Goal: Information Seeking & Learning: Learn about a topic

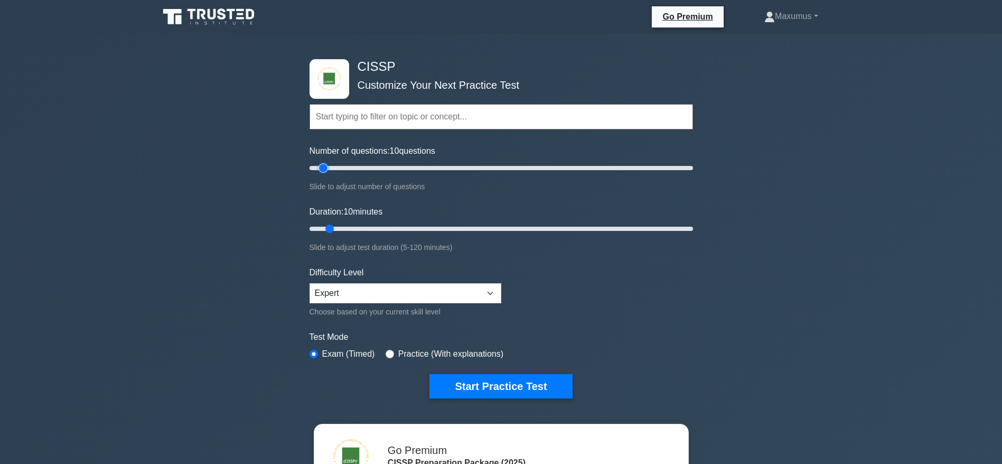
click at [323, 162] on input "Number of questions: 10 questions" at bounding box center [502, 168] width 384 height 13
drag, startPoint x: 323, startPoint y: 162, endPoint x: 365, endPoint y: 171, distance: 42.6
type input "30"
click at [365, 171] on input "Number of questions: 30 questions" at bounding box center [502, 168] width 384 height 13
drag, startPoint x: 324, startPoint y: 232, endPoint x: 338, endPoint y: 228, distance: 13.7
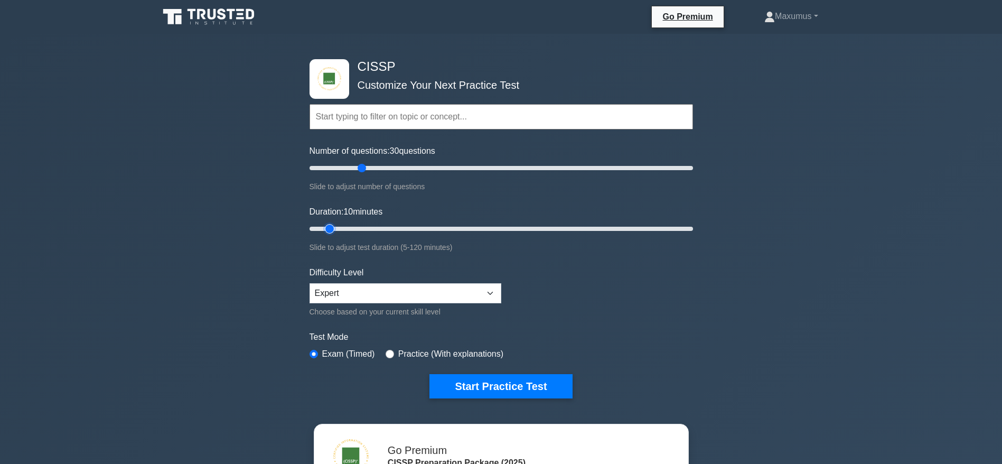
click at [338, 228] on input "Duration: 10 minutes" at bounding box center [502, 228] width 384 height 13
drag, startPoint x: 337, startPoint y: 228, endPoint x: 391, endPoint y: 237, distance: 55.1
type input "30"
click at [391, 235] on input "Duration: 30 minutes" at bounding box center [502, 228] width 384 height 13
click at [374, 297] on select "Beginner Intermediate Expert" at bounding box center [406, 293] width 192 height 20
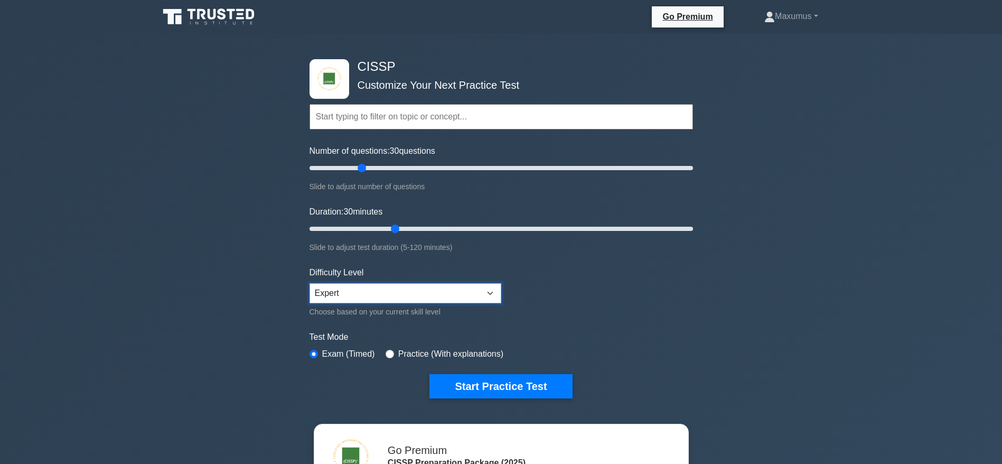
click at [374, 297] on select "Beginner Intermediate Expert" at bounding box center [406, 293] width 192 height 20
click at [515, 387] on button "Start Practice Test" at bounding box center [501, 386] width 143 height 24
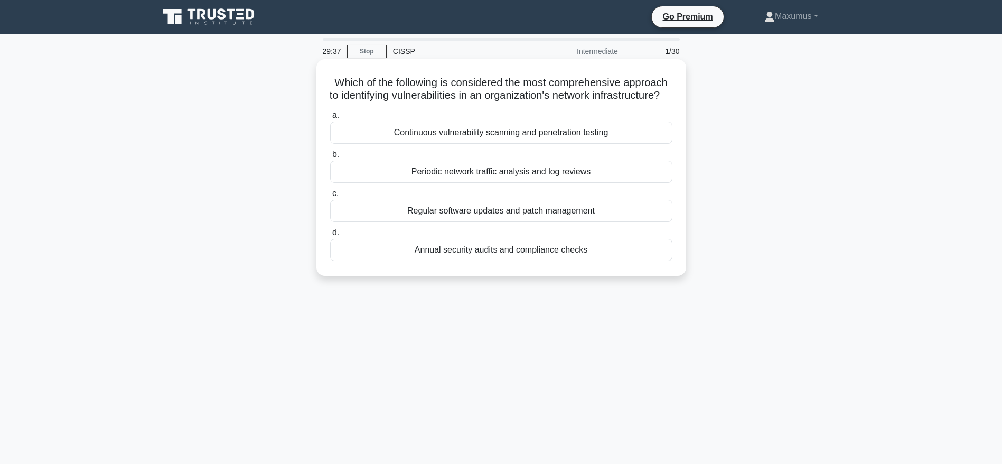
click at [445, 183] on div "Periodic network traffic analysis and log reviews" at bounding box center [501, 172] width 342 height 22
click at [330, 158] on input "b. Periodic network traffic analysis and log reviews" at bounding box center [330, 154] width 0 height 7
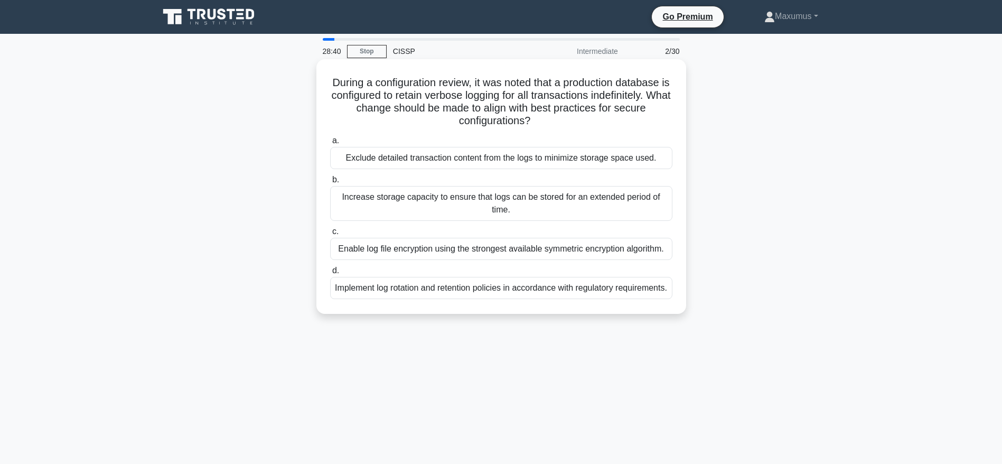
click at [453, 299] on div "Implement log rotation and retention policies in accordance with regulatory req…" at bounding box center [501, 288] width 342 height 22
click at [330, 274] on input "d. Implement log rotation and retention policies in accordance with regulatory …" at bounding box center [330, 270] width 0 height 7
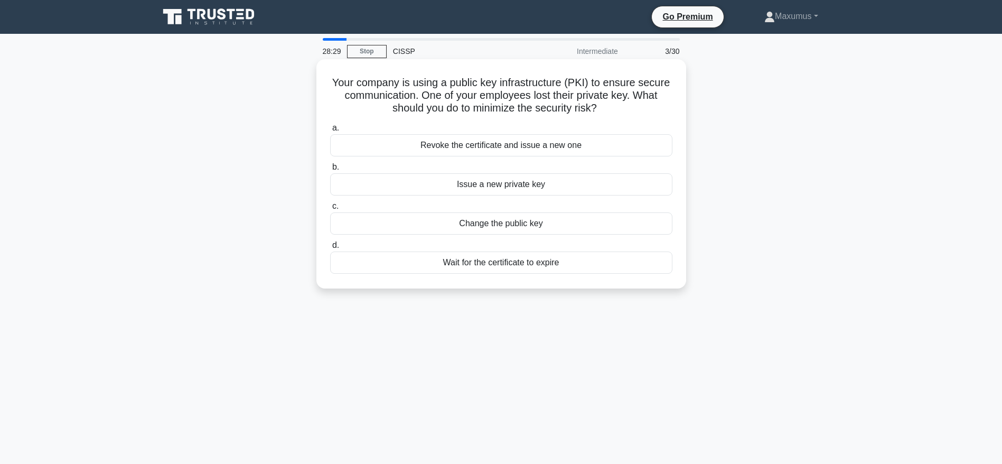
click at [489, 147] on div "Revoke the certificate and issue a new one" at bounding box center [501, 145] width 342 height 22
click at [330, 132] on input "a. Revoke the certificate and issue a new one" at bounding box center [330, 128] width 0 height 7
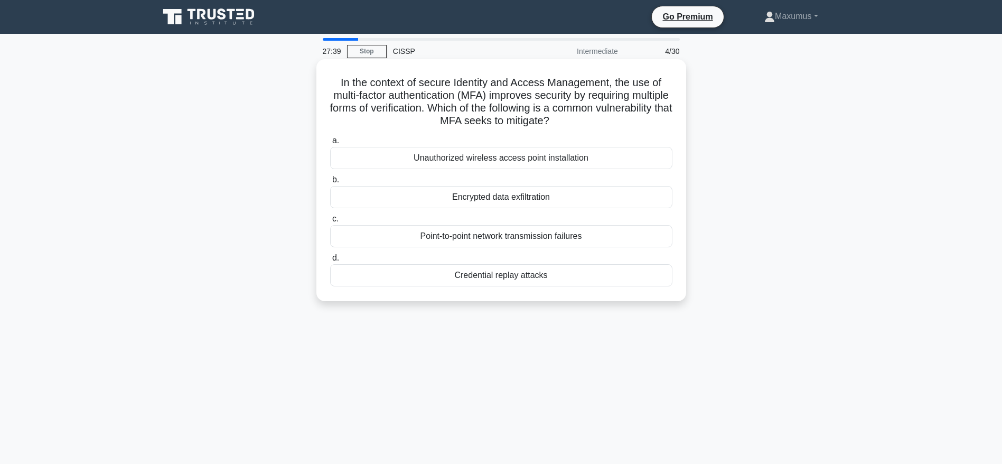
click at [555, 193] on div "Encrypted data exfiltration" at bounding box center [501, 197] width 342 height 22
click at [330, 183] on input "b. Encrypted data exfiltration" at bounding box center [330, 179] width 0 height 7
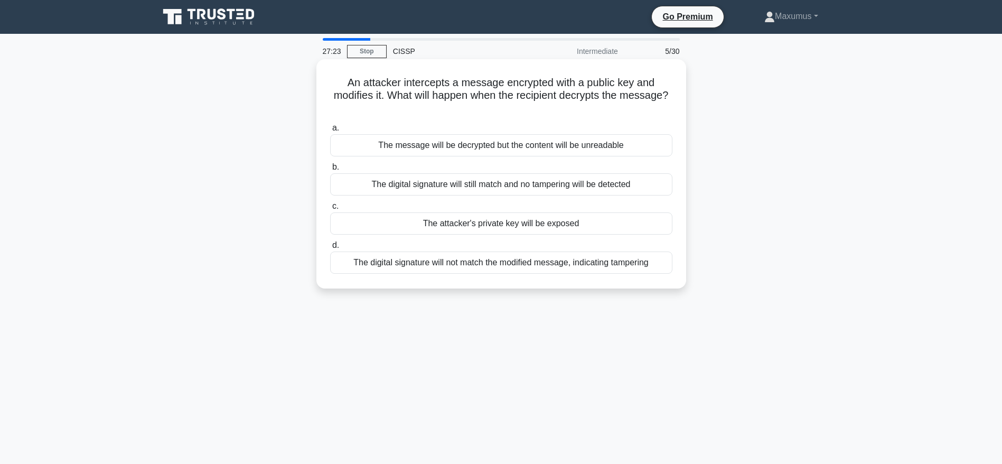
click at [473, 111] on h5 "An attacker intercepts a message encrypted with a public key and modifies it. W…" at bounding box center [501, 95] width 344 height 39
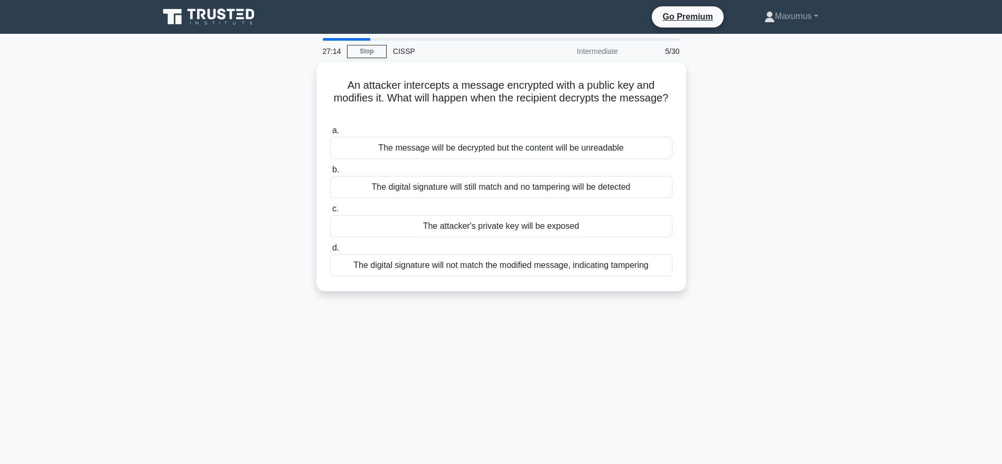
click at [244, 164] on div "An attacker intercepts a message encrypted with a public key and modifies it. W…" at bounding box center [501, 183] width 697 height 242
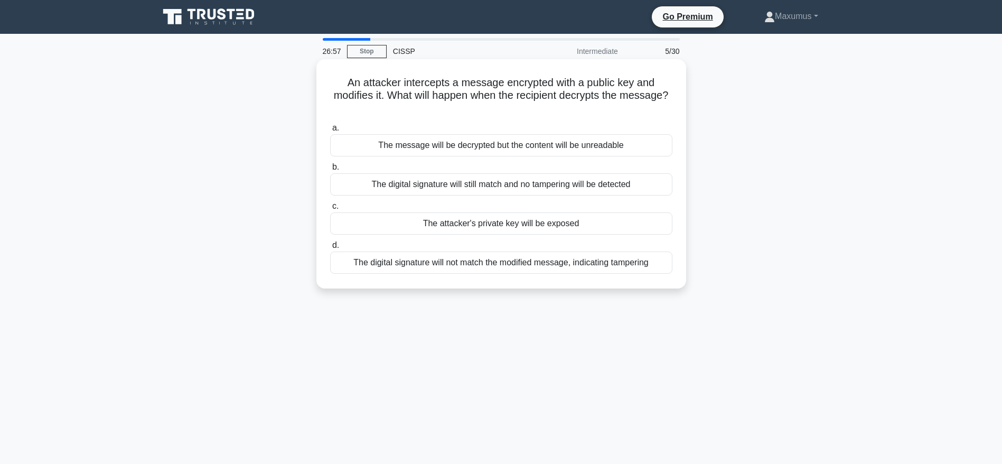
click at [436, 258] on div "The digital signature will not match the modified message, indicating tampering" at bounding box center [501, 262] width 342 height 22
click at [330, 249] on input "d. The digital signature will not match the modified message, indicating tamper…" at bounding box center [330, 245] width 0 height 7
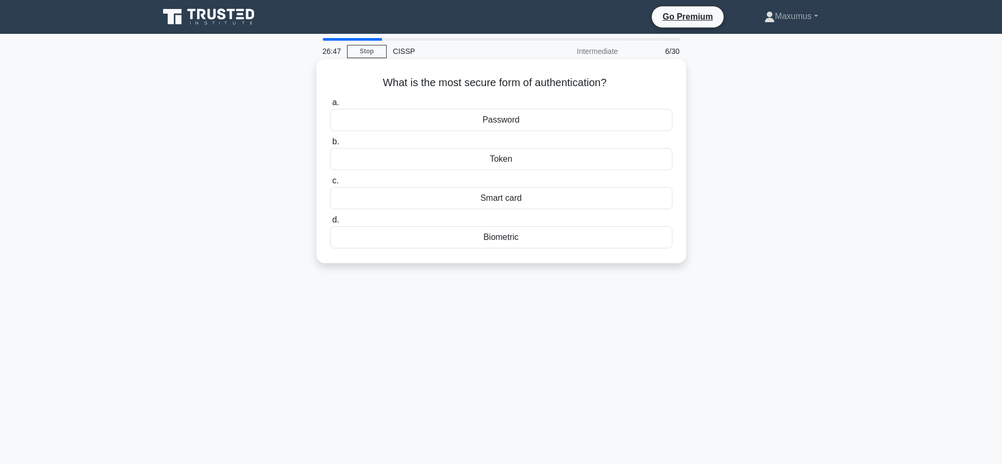
click at [465, 235] on div "Biometric" at bounding box center [501, 237] width 342 height 22
click at [330, 223] on input "d. Biometric" at bounding box center [330, 220] width 0 height 7
click at [519, 237] on div "IDEA model" at bounding box center [501, 237] width 342 height 22
click at [330, 223] on input "d. IDEA model" at bounding box center [330, 220] width 0 height 7
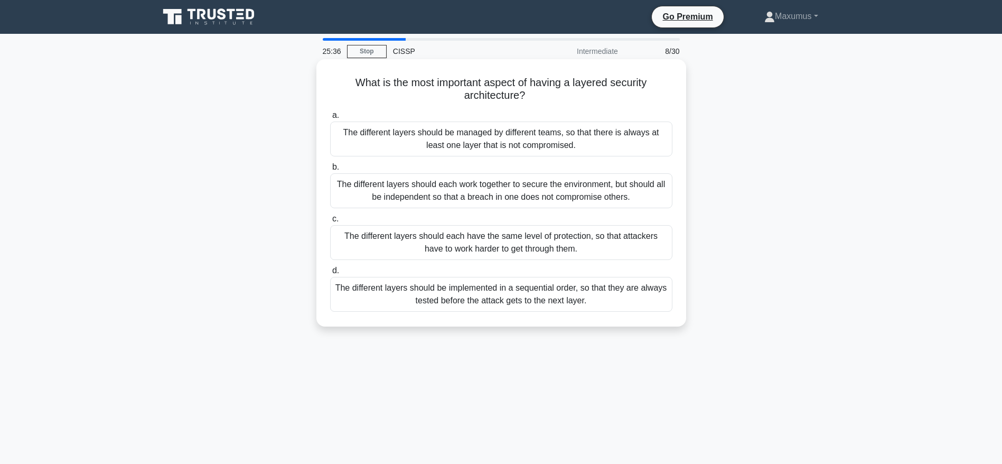
click at [517, 195] on div "The different layers should each work together to secure the environment, but s…" at bounding box center [501, 190] width 342 height 35
click at [330, 171] on input "b. The different layers should each work together to secure the environment, bu…" at bounding box center [330, 167] width 0 height 7
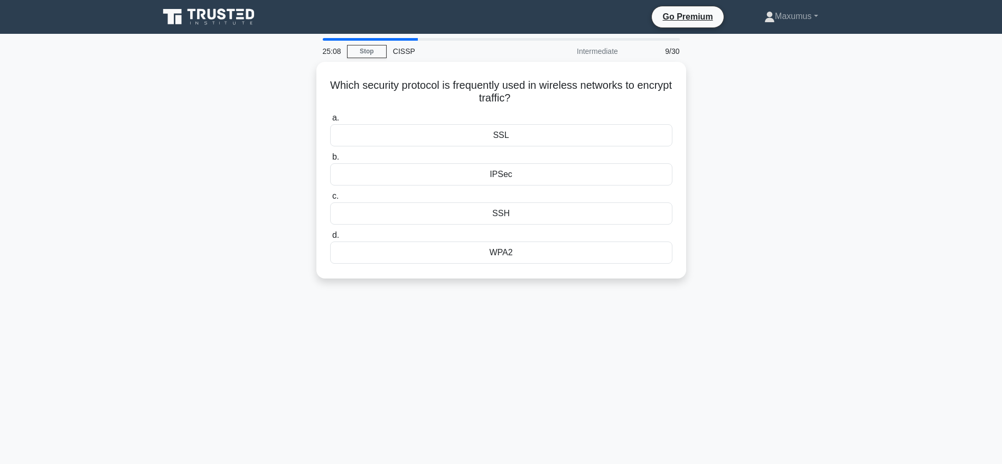
click at [257, 109] on div "Which security protocol is frequently used in wireless networks to encrypt traf…" at bounding box center [501, 176] width 697 height 229
click at [393, 247] on div "WPA2" at bounding box center [501, 250] width 342 height 22
click at [330, 236] on input "d. WPA2" at bounding box center [330, 232] width 0 height 7
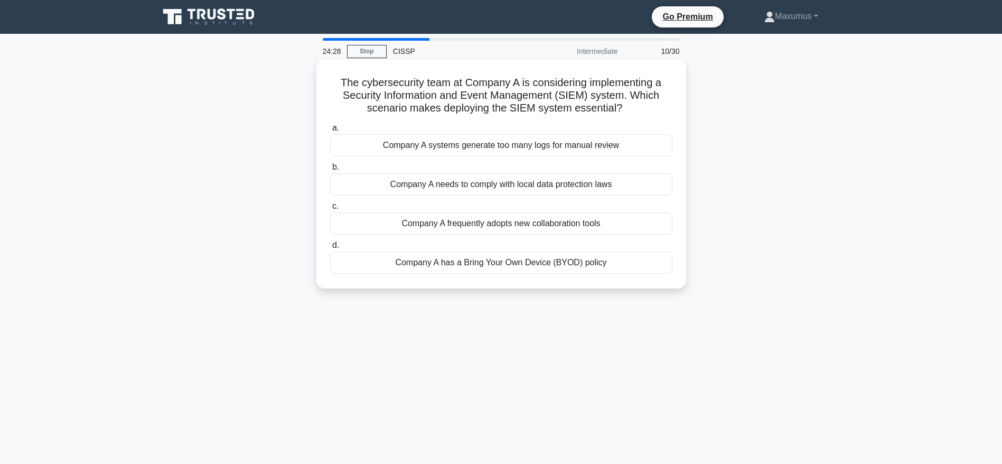
click at [484, 146] on div "Company A systems generate too many logs for manual review" at bounding box center [501, 145] width 342 height 22
click at [330, 132] on input "a. Company A systems generate too many logs for manual review" at bounding box center [330, 128] width 0 height 7
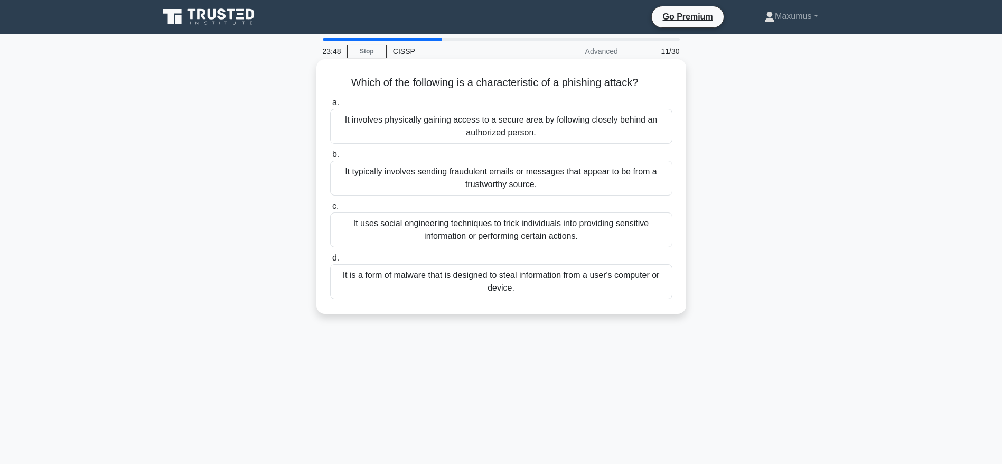
click at [615, 174] on div "It typically involves sending fraudulent emails or messages that appear to be f…" at bounding box center [501, 178] width 342 height 35
click at [330, 158] on input "b. It typically involves sending fraudulent emails or messages that appear to b…" at bounding box center [330, 154] width 0 height 7
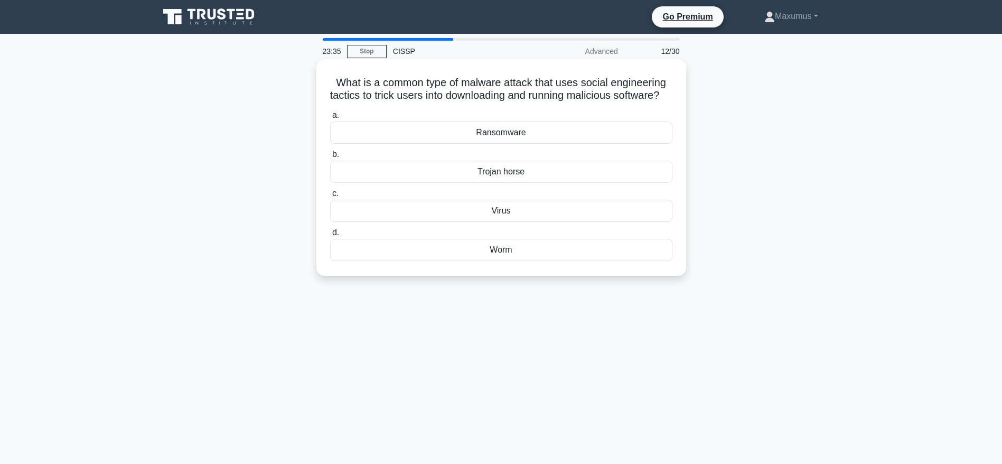
click at [477, 183] on div "Trojan horse" at bounding box center [501, 172] width 342 height 22
click at [330, 158] on input "b. Trojan horse" at bounding box center [330, 154] width 0 height 7
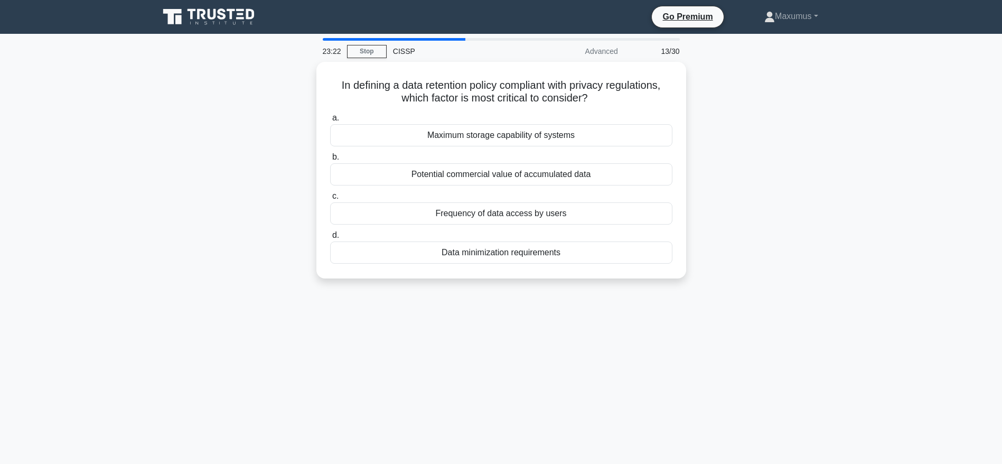
drag, startPoint x: 623, startPoint y: 97, endPoint x: 278, endPoint y: 73, distance: 346.3
click at [278, 73] on div "In defining a data retention policy compliant with privacy regulations, which f…" at bounding box center [501, 176] width 697 height 229
copy h5 "In defining a data retention policy compliant with privacy regulations, which f…"
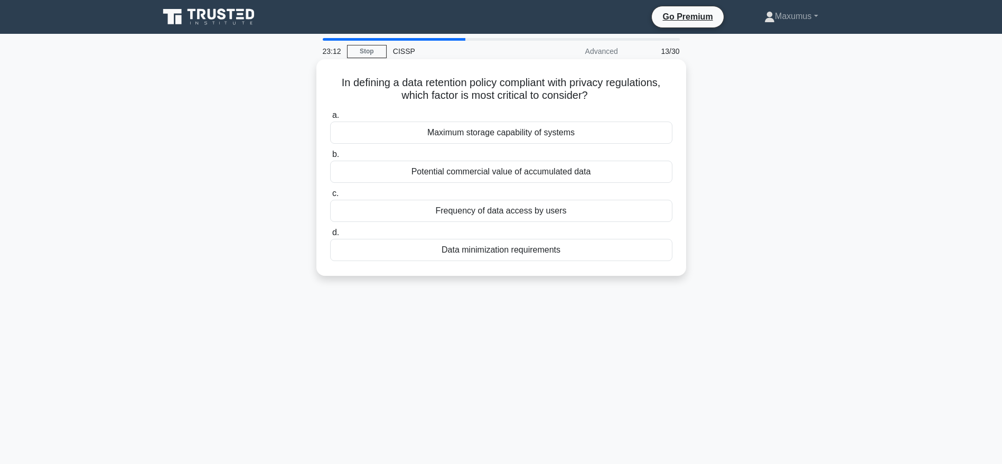
click at [549, 271] on div "In defining a data retention policy compliant with privacy regulations, which f…" at bounding box center [501, 167] width 361 height 208
click at [464, 250] on div "Data minimization requirements" at bounding box center [501, 250] width 342 height 22
click at [330, 236] on input "d. Data minimization requirements" at bounding box center [330, 232] width 0 height 7
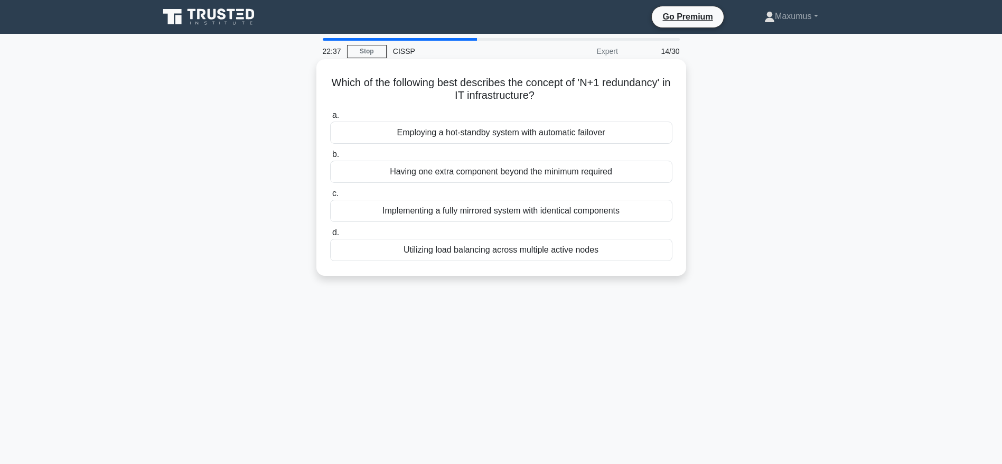
click at [439, 176] on div "Having one extra component beyond the minimum required" at bounding box center [501, 172] width 342 height 22
click at [330, 158] on input "b. Having one extra component beyond the minimum required" at bounding box center [330, 154] width 0 height 7
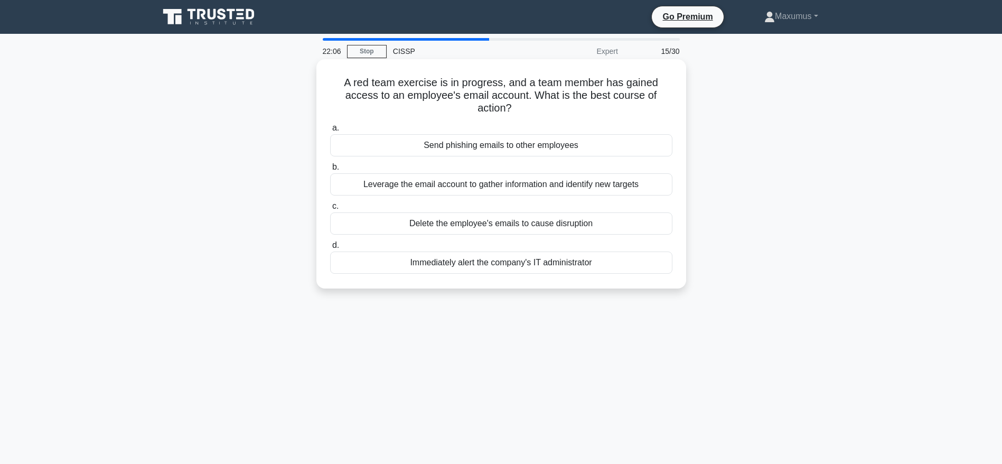
click at [462, 185] on div "Leverage the email account to gather information and identify new targets" at bounding box center [501, 184] width 342 height 22
click at [330, 171] on input "b. Leverage the email account to gather information and identify new targets" at bounding box center [330, 167] width 0 height 7
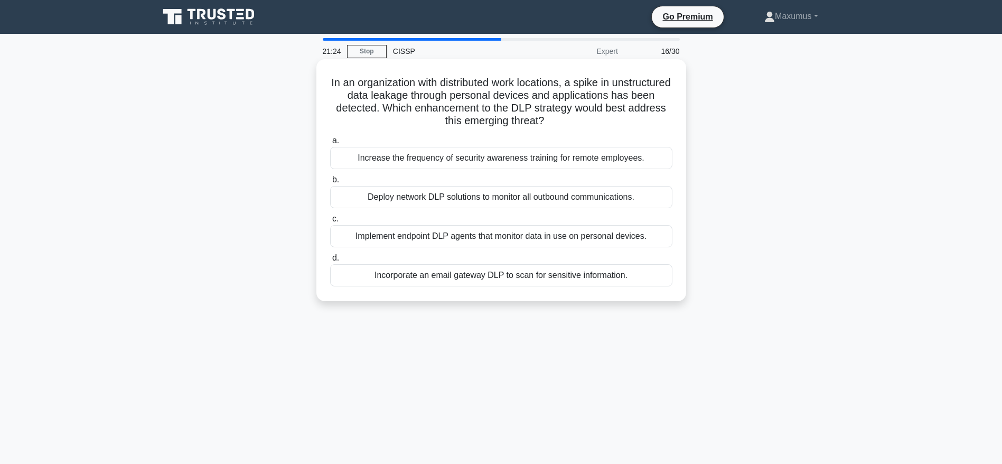
click at [582, 234] on div "Implement endpoint DLP agents that monitor data in use on personal devices." at bounding box center [501, 236] width 342 height 22
click at [330, 222] on input "c. Implement endpoint DLP agents that monitor data in use on personal devices." at bounding box center [330, 219] width 0 height 7
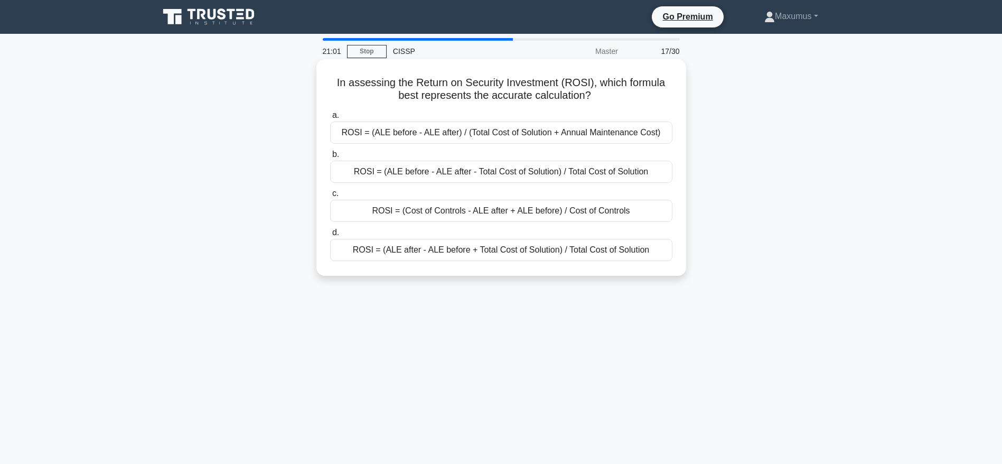
click at [583, 130] on div "ROSI = (ALE before - ALE after) / (Total Cost of Solution + Annual Maintenance …" at bounding box center [501, 133] width 342 height 22
click at [330, 119] on input "a. ROSI = (ALE before - ALE after) / (Total Cost of Solution + Annual Maintenan…" at bounding box center [330, 115] width 0 height 7
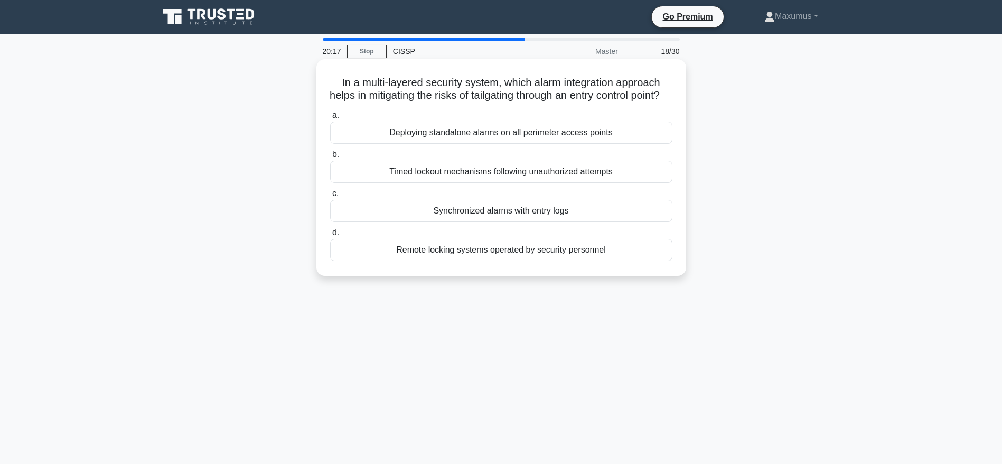
click at [516, 222] on div "Synchronized alarms with entry logs" at bounding box center [501, 211] width 342 height 22
click at [330, 197] on input "c. Synchronized alarms with entry logs" at bounding box center [330, 193] width 0 height 7
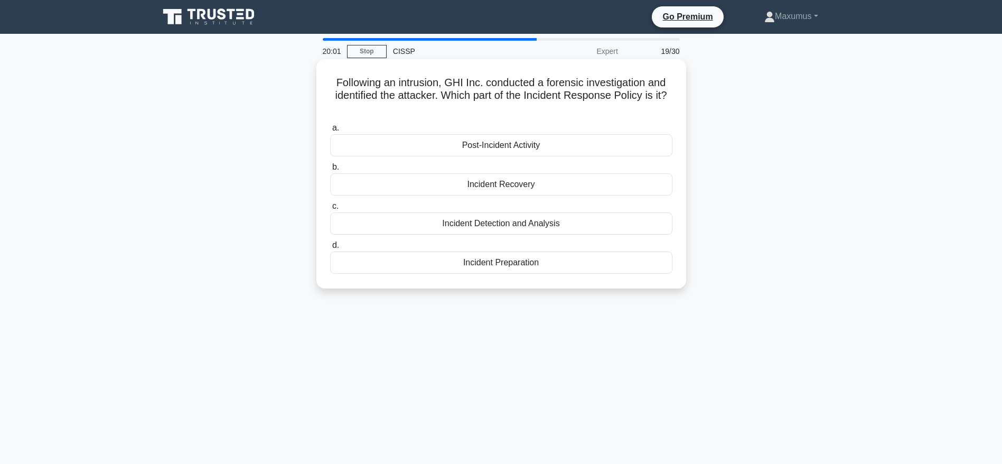
click at [440, 224] on div "Incident Detection and Analysis" at bounding box center [501, 223] width 342 height 22
click at [330, 210] on input "c. Incident Detection and Analysis" at bounding box center [330, 206] width 0 height 7
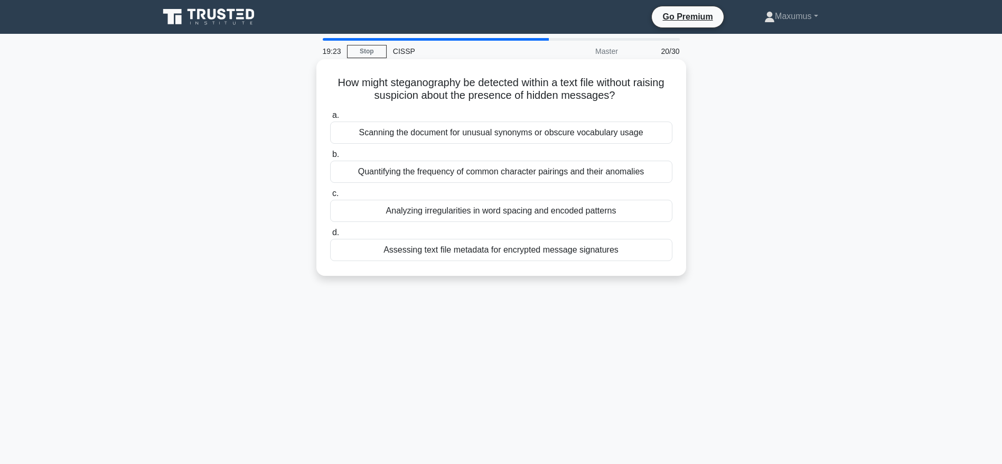
click at [524, 173] on div "Quantifying the frequency of common character pairings and their anomalies" at bounding box center [501, 172] width 342 height 22
click at [330, 158] on input "b. Quantifying the frequency of common character pairings and their anomalies" at bounding box center [330, 154] width 0 height 7
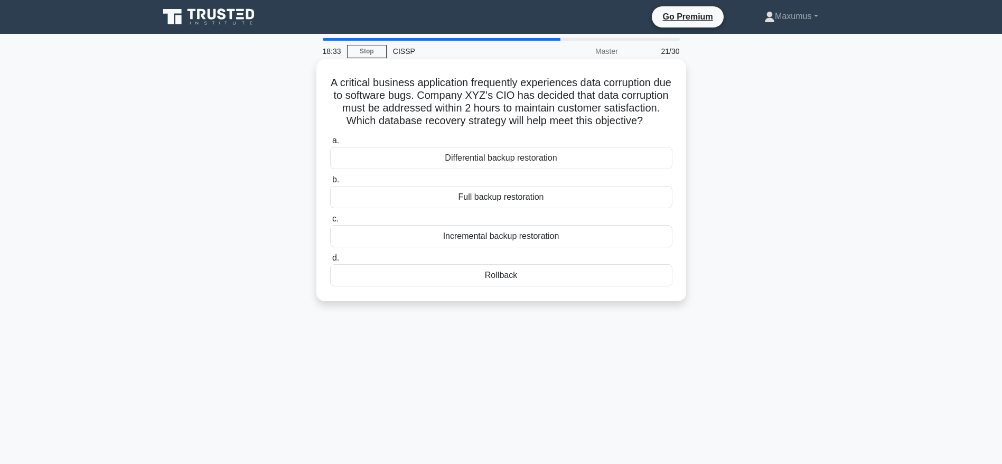
click at [546, 167] on div "Differential backup restoration" at bounding box center [501, 158] width 342 height 22
click at [330, 144] on input "a. Differential backup restoration" at bounding box center [330, 140] width 0 height 7
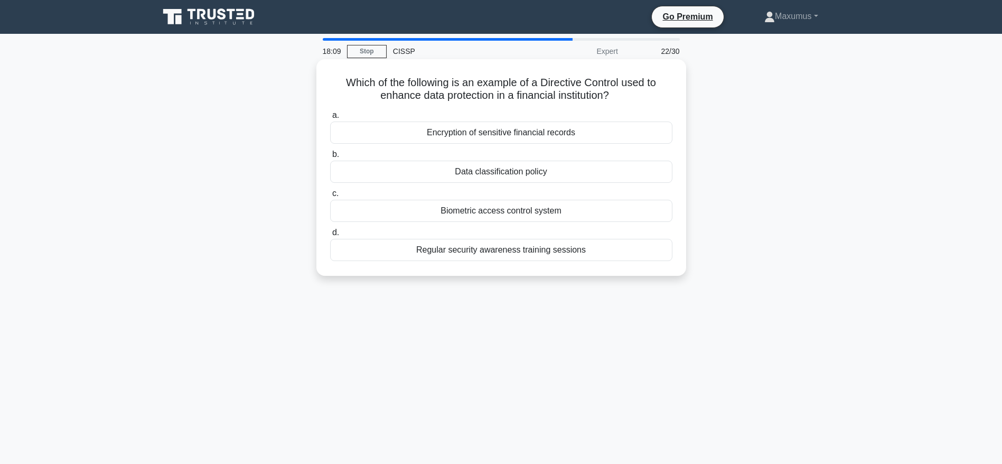
click at [396, 170] on div "Data classification policy" at bounding box center [501, 172] width 342 height 22
click at [330, 158] on input "b. Data classification policy" at bounding box center [330, 154] width 0 height 7
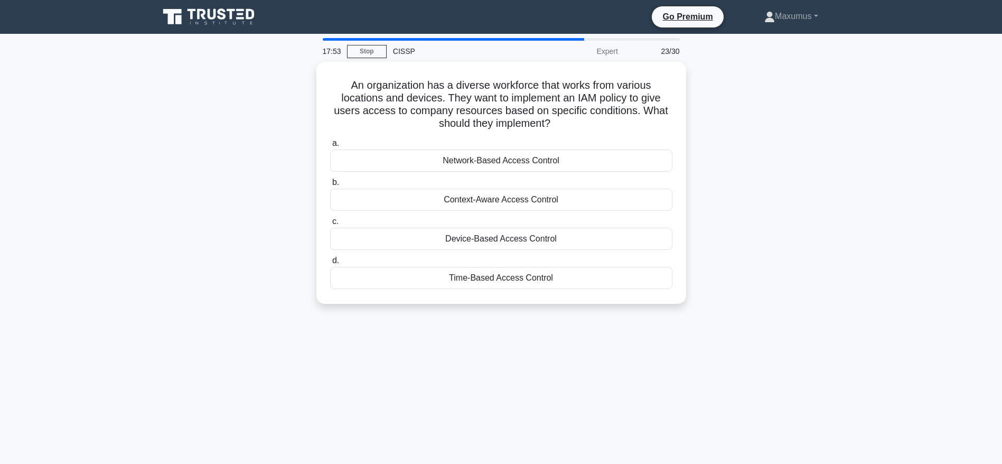
drag, startPoint x: 329, startPoint y: 78, endPoint x: 620, endPoint y: 302, distance: 367.4
click at [620, 302] on div "An organization has a diverse workforce that works from various locations and d…" at bounding box center [501, 189] width 697 height 255
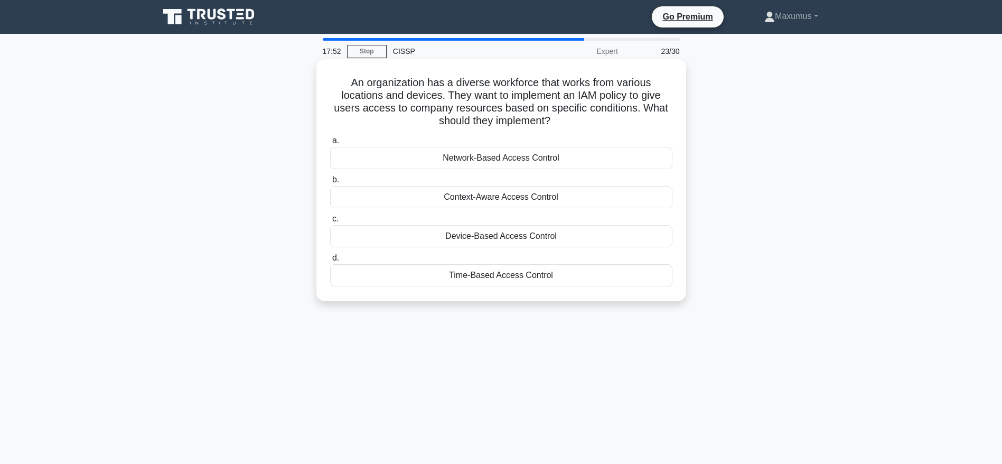
copy div "An organization has a diverse workforce that works from various locations and d…"
click at [505, 203] on div "Context-Aware Access Control" at bounding box center [501, 197] width 342 height 22
click at [330, 183] on input "b. Context-Aware Access Control" at bounding box center [330, 179] width 0 height 7
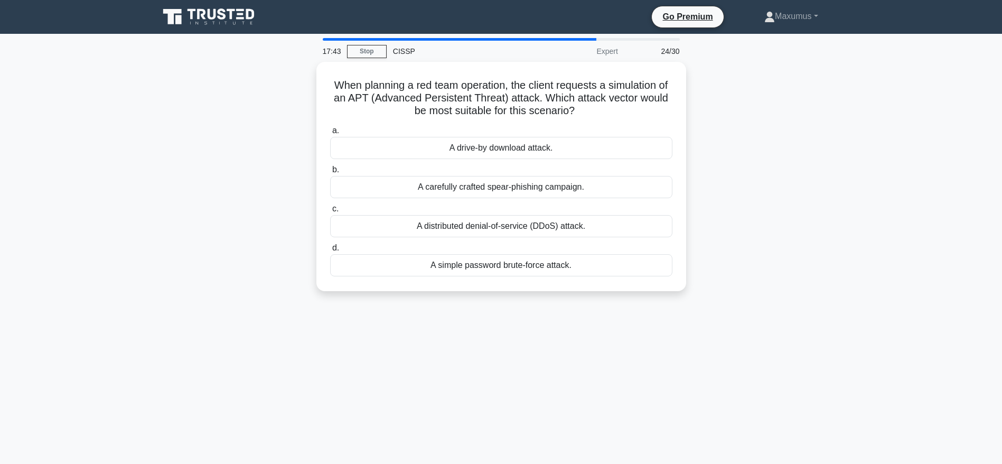
click at [770, 176] on div "When planning a red team operation, the client requests a simulation of an APT …" at bounding box center [501, 183] width 697 height 242
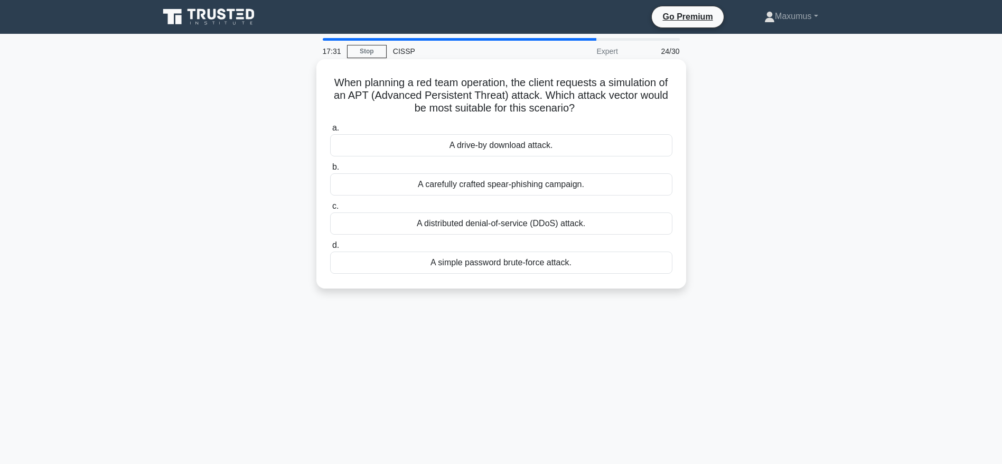
click at [546, 218] on div "A distributed denial-of-service (DDoS) attack." at bounding box center [501, 223] width 342 height 22
click at [330, 210] on input "c. A distributed denial-of-service (DDoS) attack." at bounding box center [330, 206] width 0 height 7
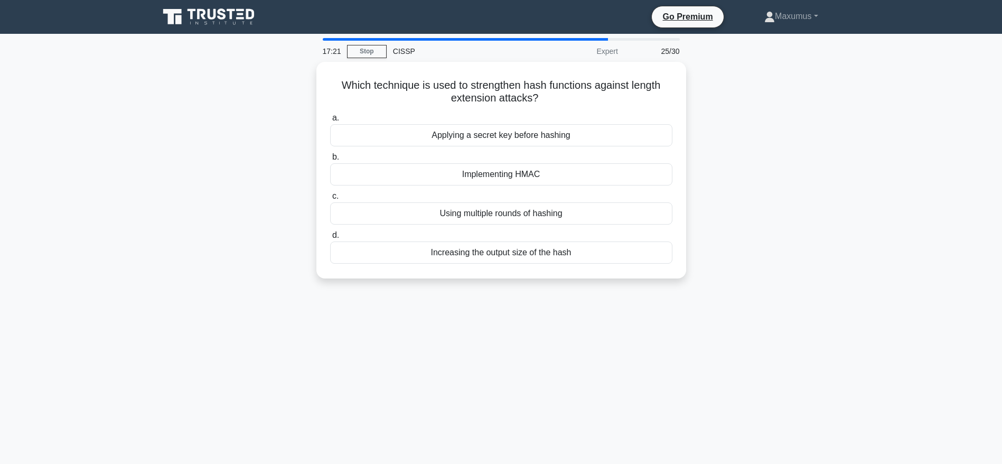
drag, startPoint x: 589, startPoint y: 260, endPoint x: 313, endPoint y: 76, distance: 331.4
click at [313, 76] on div "Which technique is used to strengthen hash functions against length extension a…" at bounding box center [501, 176] width 697 height 229
copy div "Which technique is used to strengthen hash functions against length extension a…"
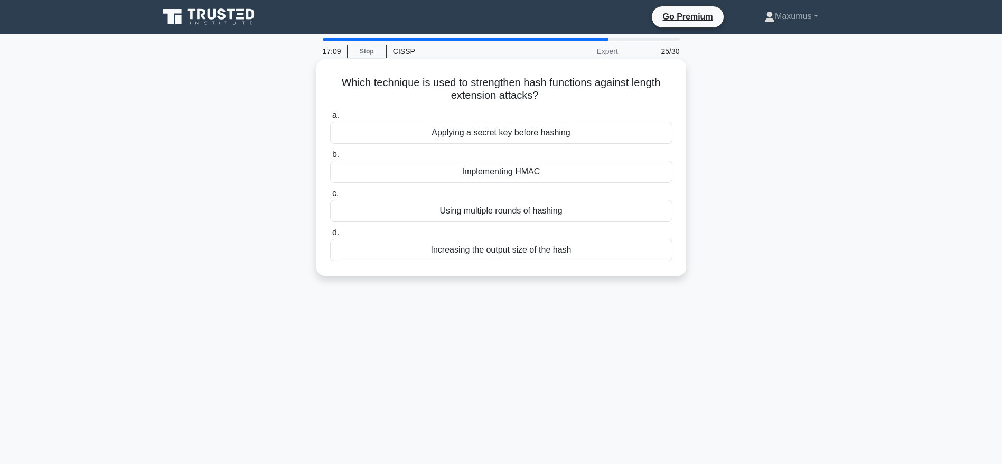
click at [524, 164] on div "Implementing HMAC" at bounding box center [501, 172] width 342 height 22
click at [330, 158] on input "b. Implementing HMAC" at bounding box center [330, 154] width 0 height 7
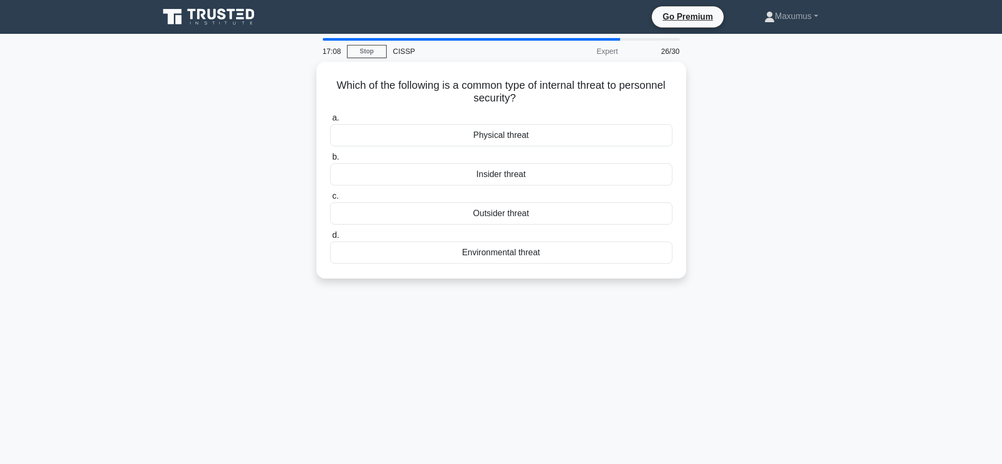
click at [742, 135] on div "Which of the following is a common type of internal threat to personnel securit…" at bounding box center [501, 176] width 697 height 229
drag, startPoint x: 563, startPoint y: 284, endPoint x: 310, endPoint y: 85, distance: 322.5
click at [310, 85] on div "Which of the following is a common type of internal threat to personnel securit…" at bounding box center [501, 176] width 697 height 229
copy div "Which of the following is a common type of internal threat to personnel securit…"
click at [817, 118] on div "Which of the following is a common type of internal threat to personnel securit…" at bounding box center [501, 176] width 697 height 229
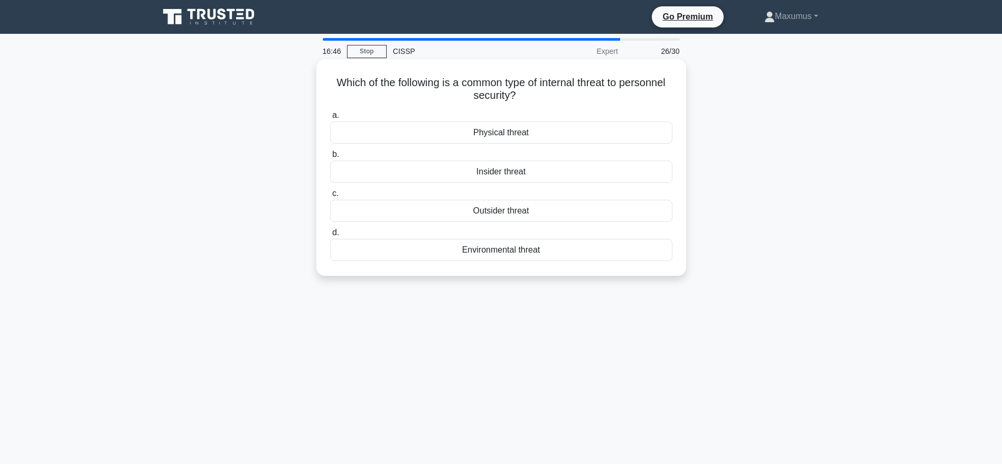
click at [629, 167] on div "Insider threat" at bounding box center [501, 172] width 342 height 22
click at [330, 158] on input "b. Insider threat" at bounding box center [330, 154] width 0 height 7
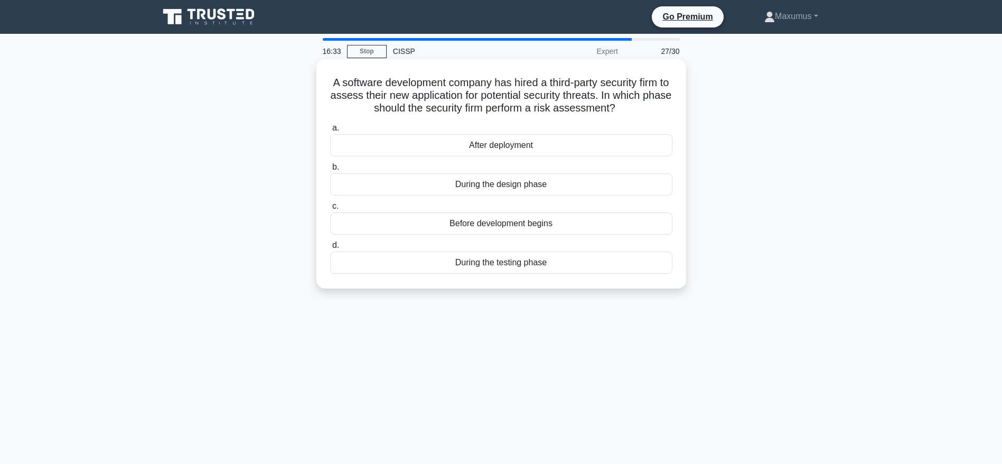
click at [503, 189] on div "During the design phase" at bounding box center [501, 184] width 342 height 22
click at [330, 171] on input "b. During the design phase" at bounding box center [330, 167] width 0 height 7
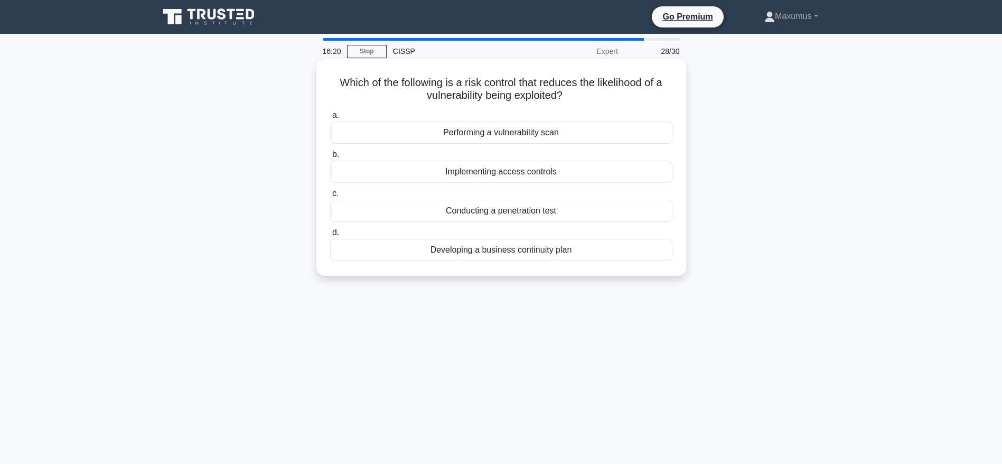
drag, startPoint x: 328, startPoint y: 83, endPoint x: 678, endPoint y: 273, distance: 398.5
click at [678, 273] on div "Which of the following is a risk control that reduces the likelihood of a vulne…" at bounding box center [501, 167] width 370 height 217
copy div "Which of the following is a risk control that reduces the likelihood of a vulne…"
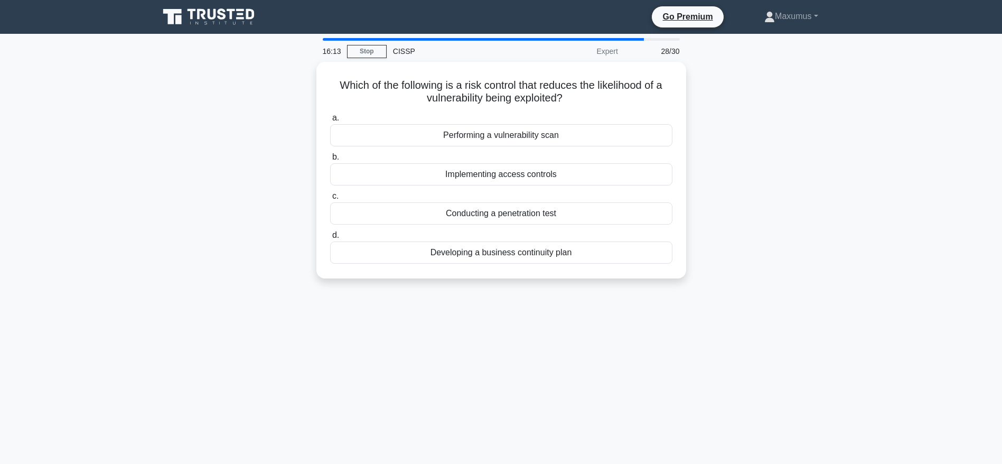
click at [694, 353] on div "16:13 Stop CISSP Expert 28/30 Which of the following is a risk control that red…" at bounding box center [501, 302] width 697 height 528
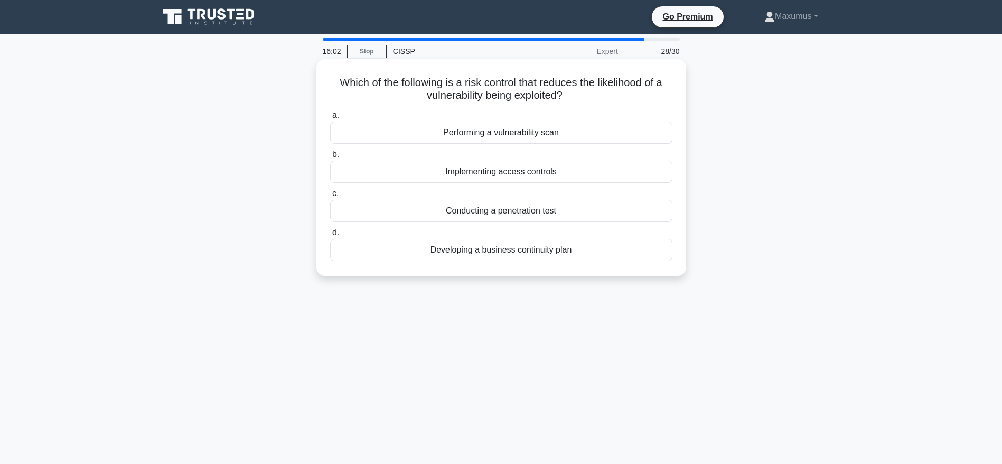
click at [478, 168] on div "Implementing access controls" at bounding box center [501, 172] width 342 height 22
click at [330, 158] on input "b. Implementing access controls" at bounding box center [330, 154] width 0 height 7
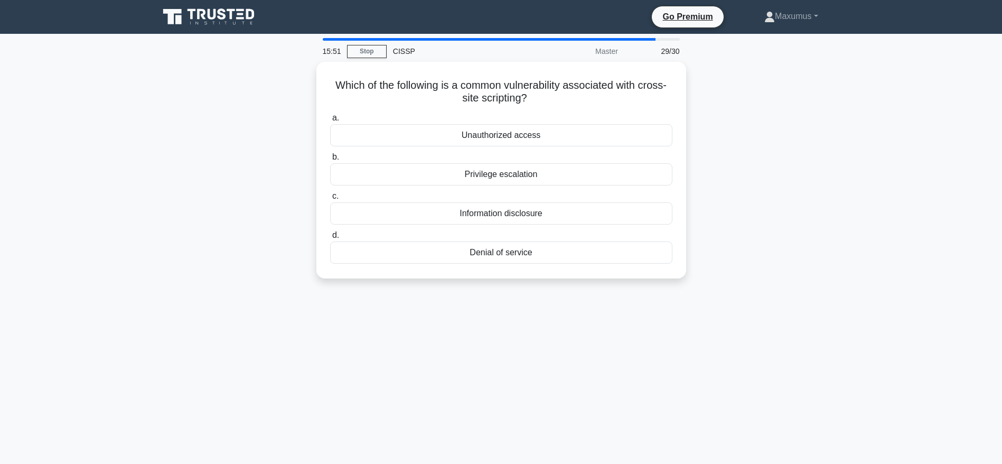
drag, startPoint x: 327, startPoint y: 88, endPoint x: 592, endPoint y: 283, distance: 328.7
click at [592, 283] on div "Which of the following is a common vulnerability associated with cross-site scr…" at bounding box center [501, 176] width 697 height 229
copy div "Which of the following is a common vulnerability associated with cross-site scr…"
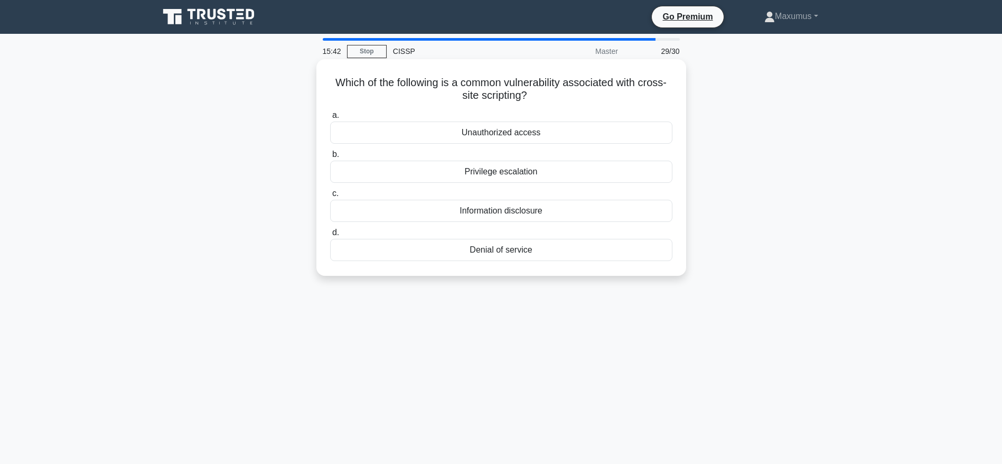
click at [457, 213] on div "Information disclosure" at bounding box center [501, 211] width 342 height 22
click at [330, 197] on input "c. Information disclosure" at bounding box center [330, 193] width 0 height 7
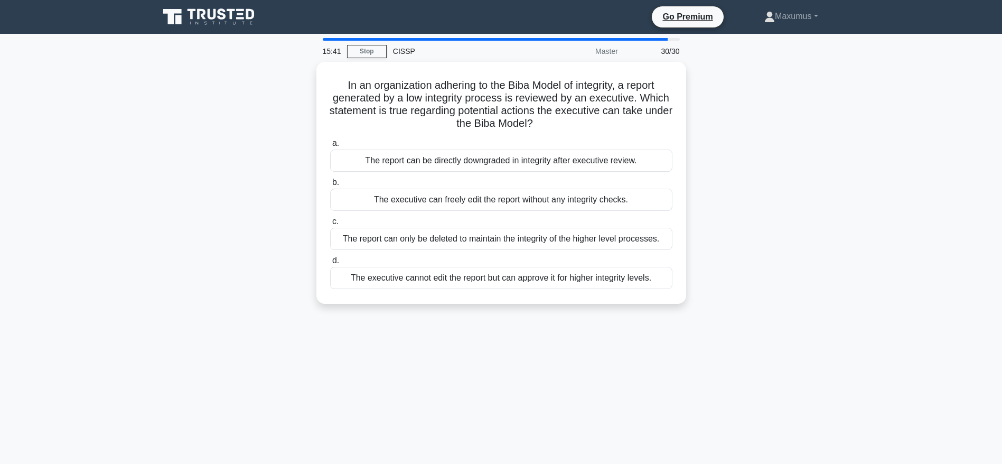
click at [767, 151] on div "In an organization adhering to the Biba Model of integrity, a report generated …" at bounding box center [501, 189] width 697 height 255
drag, startPoint x: 686, startPoint y: 283, endPoint x: 290, endPoint y: 88, distance: 442.1
click at [290, 88] on div "In an organization adhering to the Biba Model of integrity, a report generated …" at bounding box center [501, 189] width 697 height 255
copy div "In an organization adhering to the Biba Model of integrity, a report generated …"
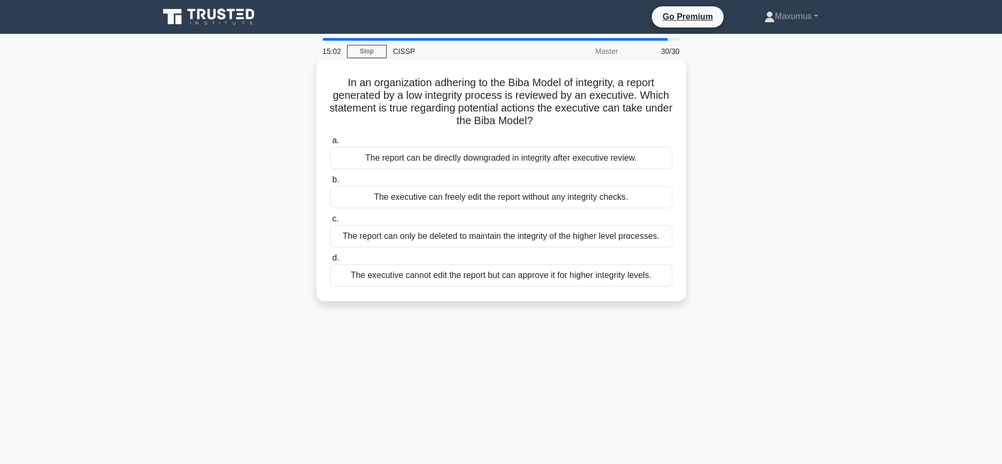
click at [570, 268] on div "The executive cannot edit the report but can approve it for higher integrity le…" at bounding box center [501, 275] width 342 height 22
click at [330, 262] on input "d. The executive cannot edit the report but can approve it for higher integrity…" at bounding box center [330, 258] width 0 height 7
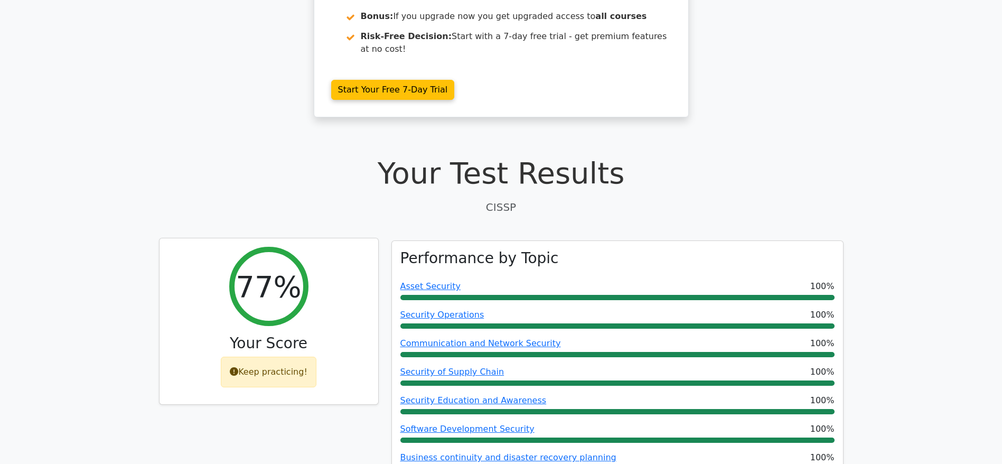
scroll to position [212, 0]
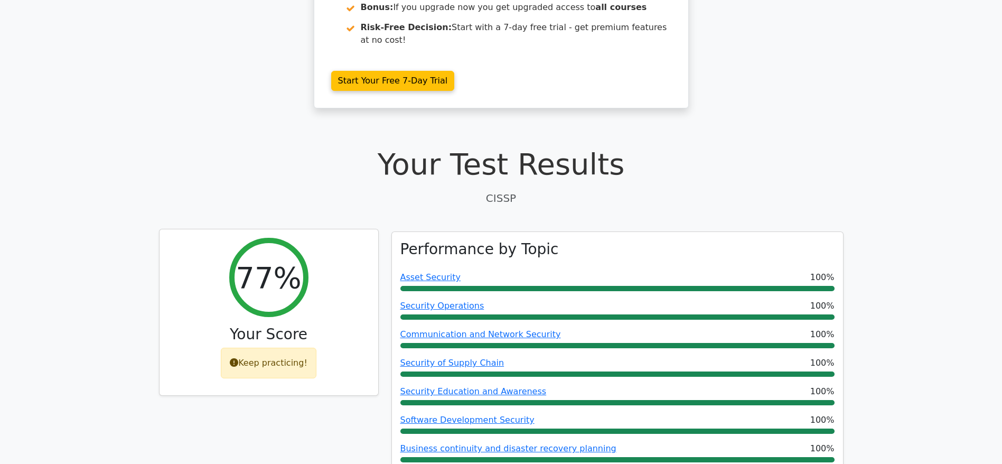
click at [275, 260] on h2 "77%" at bounding box center [269, 277] width 66 height 35
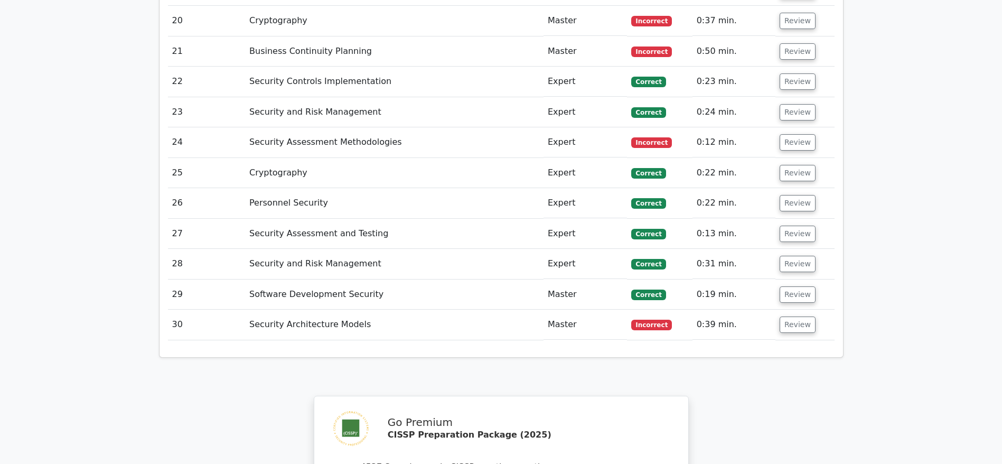
scroll to position [2783, 0]
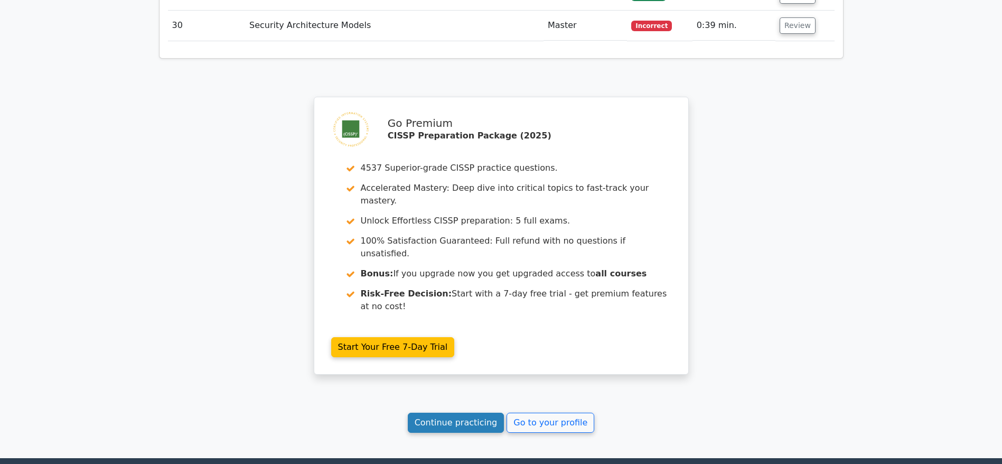
click at [471, 413] on link "Continue practicing" at bounding box center [456, 423] width 97 height 20
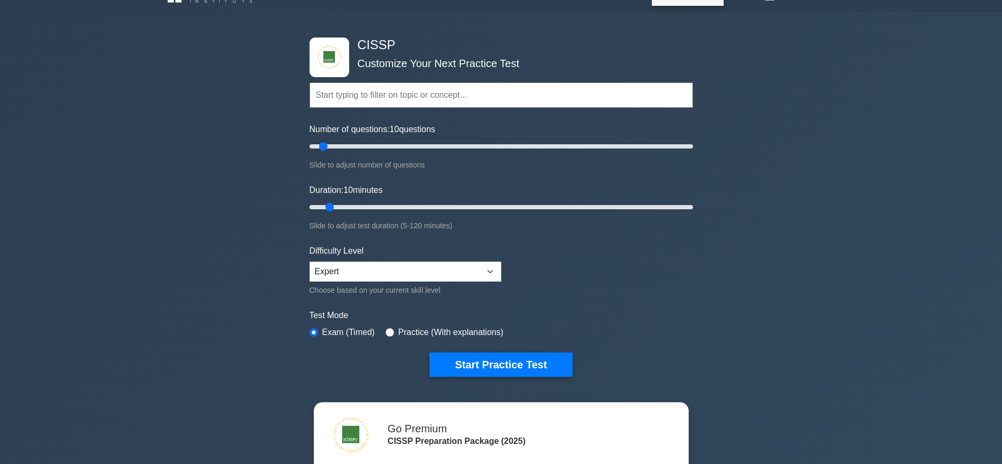
scroll to position [22, 0]
click at [434, 275] on select "Beginner Intermediate Expert" at bounding box center [406, 271] width 192 height 20
select select "intermediate"
click at [310, 261] on select "Beginner Intermediate Expert" at bounding box center [406, 271] width 192 height 20
drag, startPoint x: 323, startPoint y: 142, endPoint x: 361, endPoint y: 145, distance: 38.2
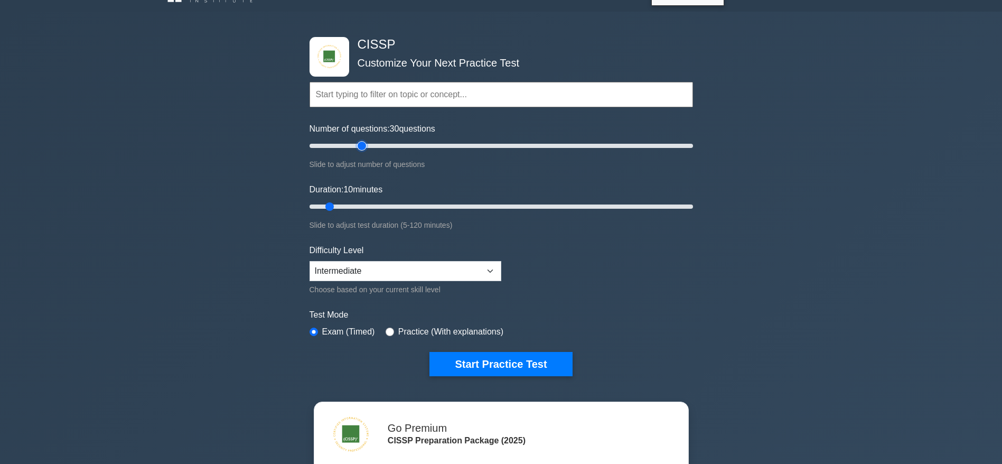
type input "30"
click at [361, 145] on input "Number of questions: 30 questions" at bounding box center [502, 145] width 384 height 13
drag, startPoint x: 329, startPoint y: 206, endPoint x: 376, endPoint y: 207, distance: 47.0
click at [376, 207] on input "Duration: 25 minutes" at bounding box center [502, 206] width 384 height 13
drag, startPoint x: 376, startPoint y: 207, endPoint x: 388, endPoint y: 207, distance: 12.2
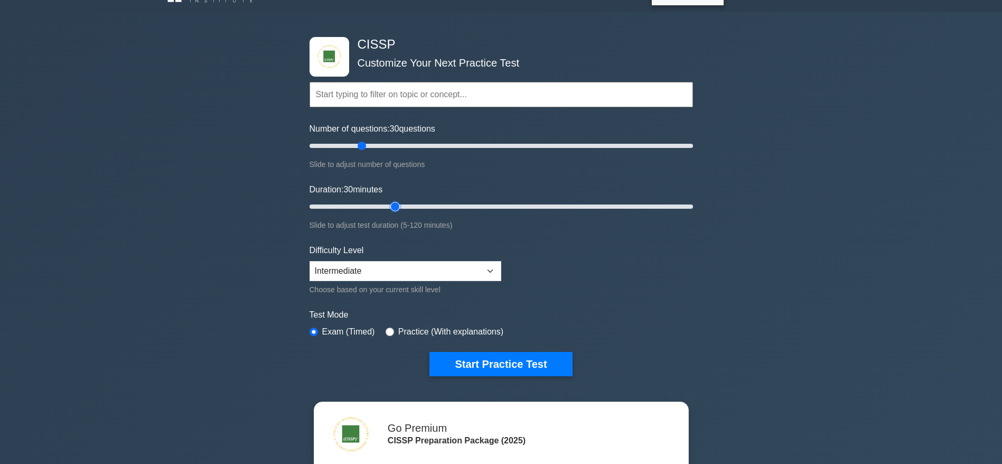
type input "30"
click at [388, 207] on input "Duration: 30 minutes" at bounding box center [502, 206] width 384 height 13
click at [493, 361] on button "Start Practice Test" at bounding box center [501, 364] width 143 height 24
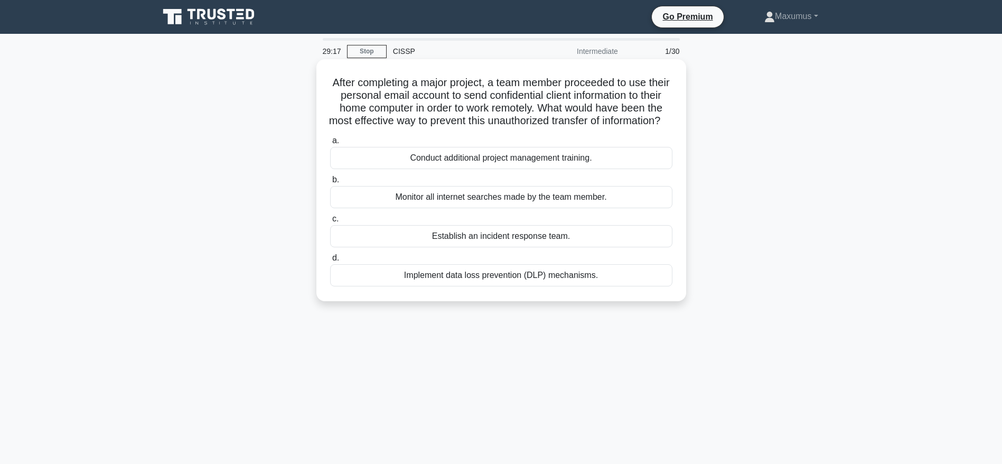
click at [607, 286] on div "Implement data loss prevention (DLP) mechanisms." at bounding box center [501, 275] width 342 height 22
click at [330, 262] on input "d. Implement data loss prevention (DLP) mechanisms." at bounding box center [330, 258] width 0 height 7
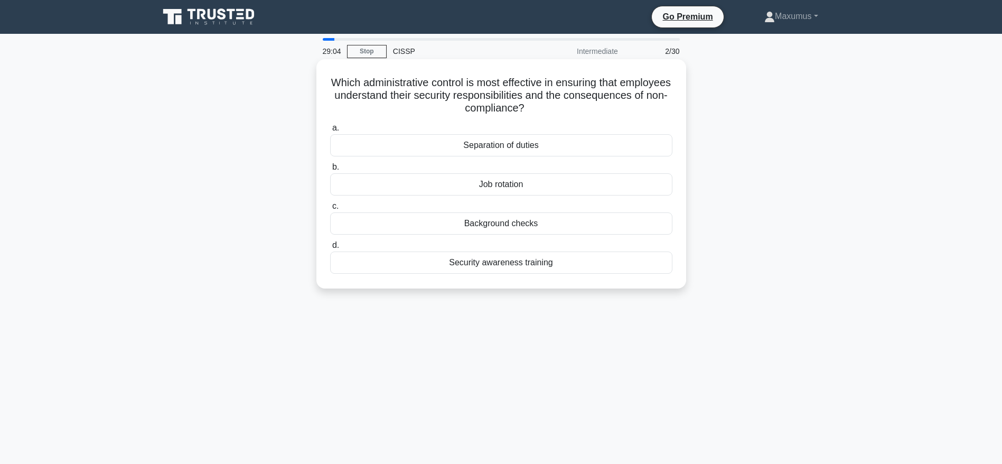
click at [487, 254] on div "Security awareness training" at bounding box center [501, 262] width 342 height 22
click at [330, 249] on input "d. Security awareness training" at bounding box center [330, 245] width 0 height 7
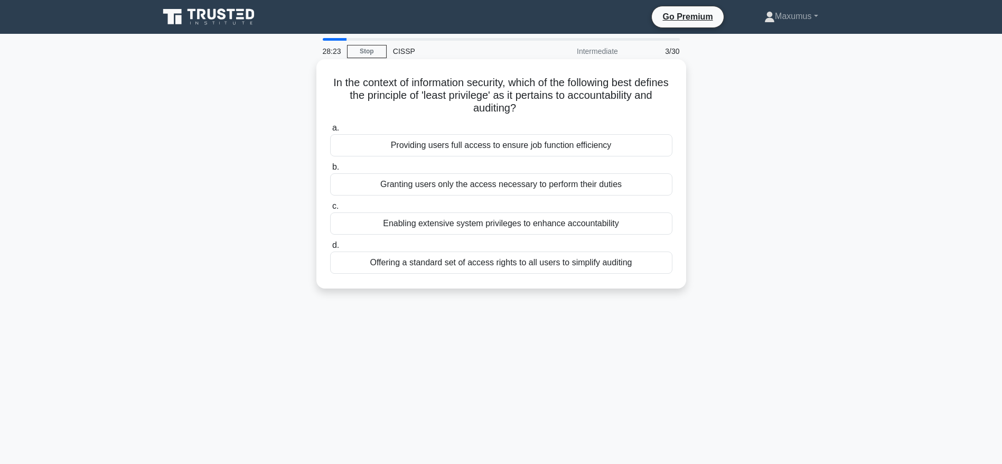
click at [440, 189] on div "Granting users only the access necessary to perform their duties" at bounding box center [501, 184] width 342 height 22
click at [330, 171] on input "b. Granting users only the access necessary to perform their duties" at bounding box center [330, 167] width 0 height 7
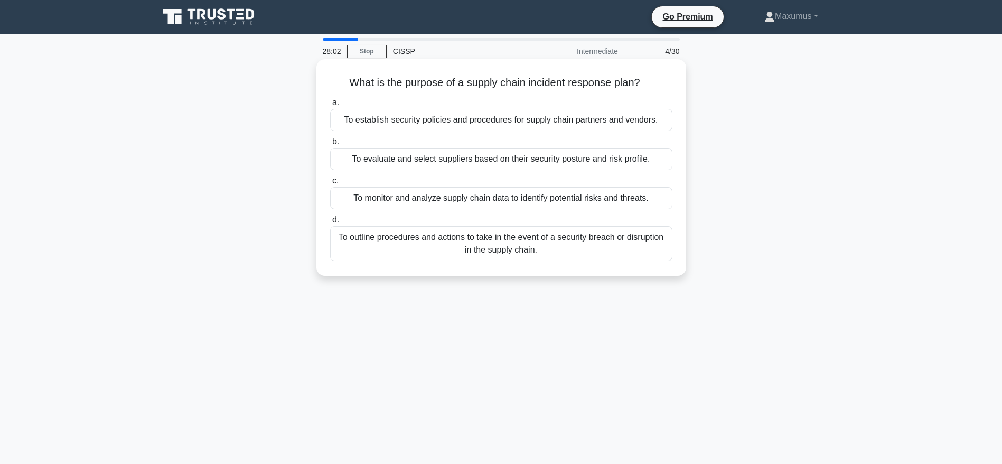
click at [412, 249] on div "To outline procedures and actions to take in the event of a security breach or …" at bounding box center [501, 243] width 342 height 35
click at [330, 223] on input "d. To outline procedures and actions to take in the event of a security breach …" at bounding box center [330, 220] width 0 height 7
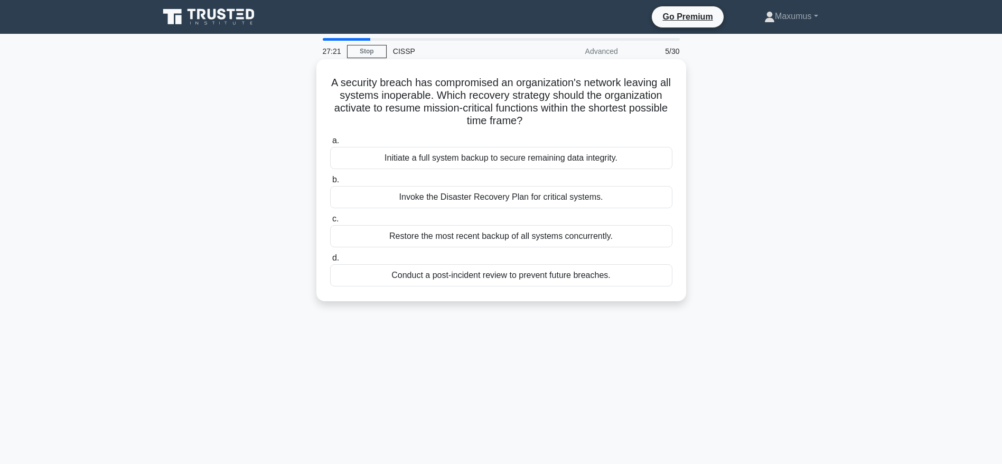
click at [449, 198] on div "Invoke the Disaster Recovery Plan for critical systems." at bounding box center [501, 197] width 342 height 22
click at [330, 183] on input "b. Invoke the Disaster Recovery Plan for critical systems." at bounding box center [330, 179] width 0 height 7
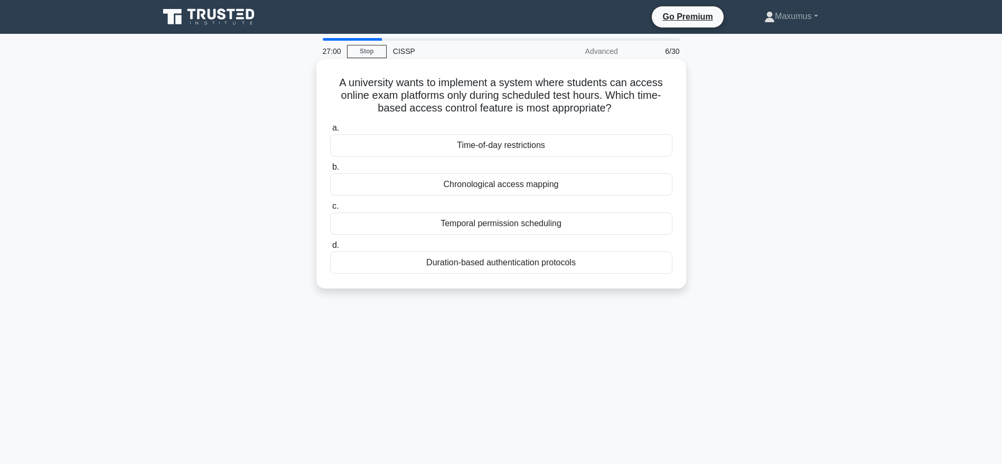
click at [486, 151] on div "Time-of-day restrictions" at bounding box center [501, 145] width 342 height 22
click at [330, 132] on input "a. Time-of-day restrictions" at bounding box center [330, 128] width 0 height 7
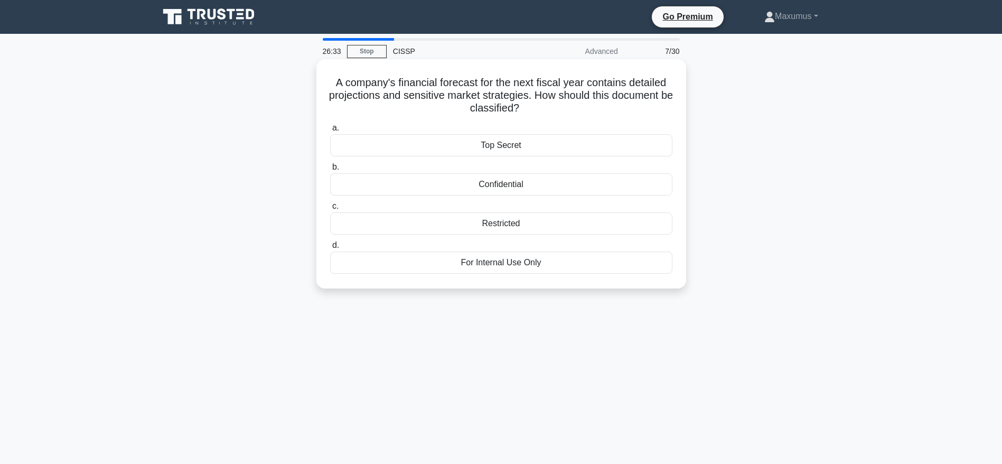
click at [520, 191] on div "Confidential" at bounding box center [501, 184] width 342 height 22
click at [330, 171] on input "b. Confidential" at bounding box center [330, 167] width 0 height 7
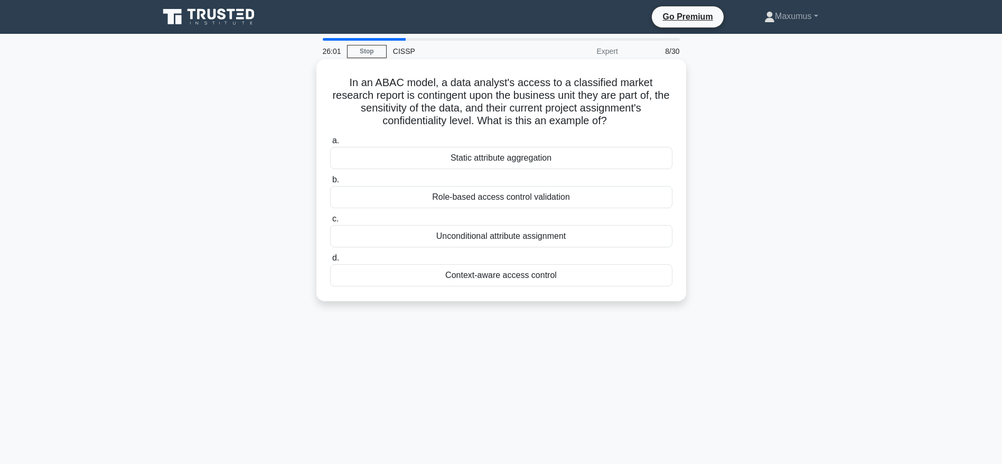
click at [484, 274] on div "Context-aware access control" at bounding box center [501, 275] width 342 height 22
click at [330, 262] on input "d. Context-aware access control" at bounding box center [330, 258] width 0 height 7
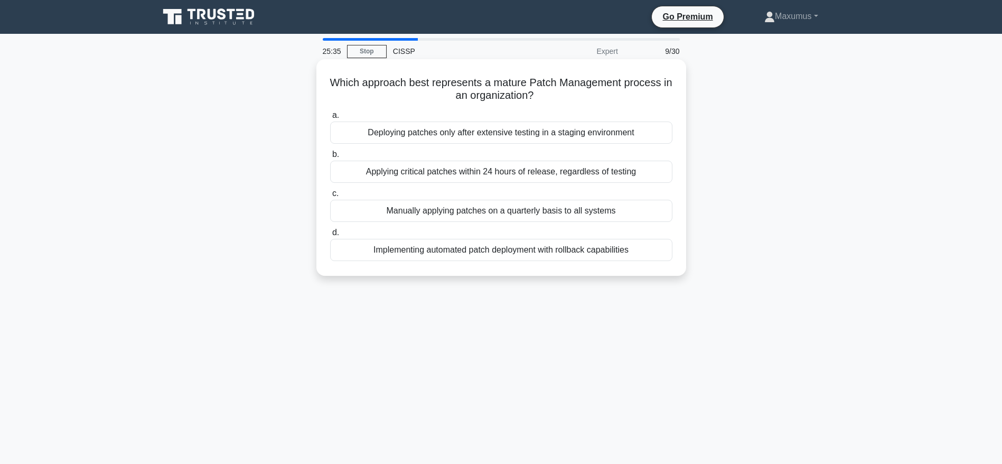
click at [495, 253] on div "Implementing automated patch deployment with rollback capabilities" at bounding box center [501, 250] width 342 height 22
click at [330, 236] on input "d. Implementing automated patch deployment with rollback capabilities" at bounding box center [330, 232] width 0 height 7
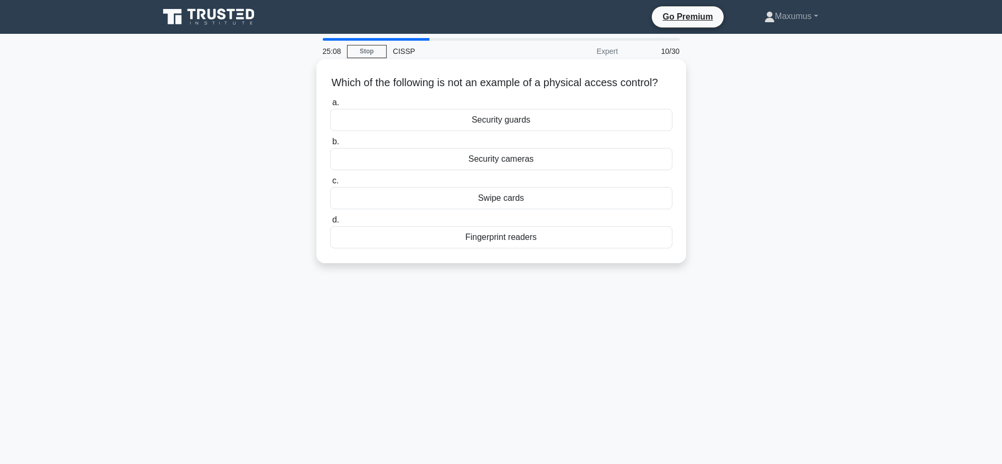
click at [484, 165] on div "Security cameras" at bounding box center [501, 159] width 342 height 22
click at [330, 145] on input "b. Security cameras" at bounding box center [330, 141] width 0 height 7
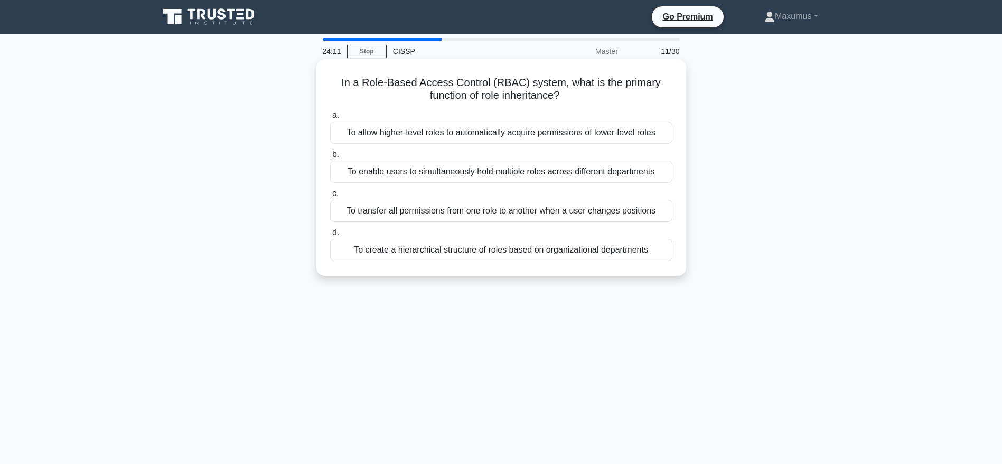
click at [502, 132] on div "To allow higher-level roles to automatically acquire permissions of lower-level…" at bounding box center [501, 133] width 342 height 22
click at [330, 119] on input "a. To allow higher-level roles to automatically acquire permissions of lower-le…" at bounding box center [330, 115] width 0 height 7
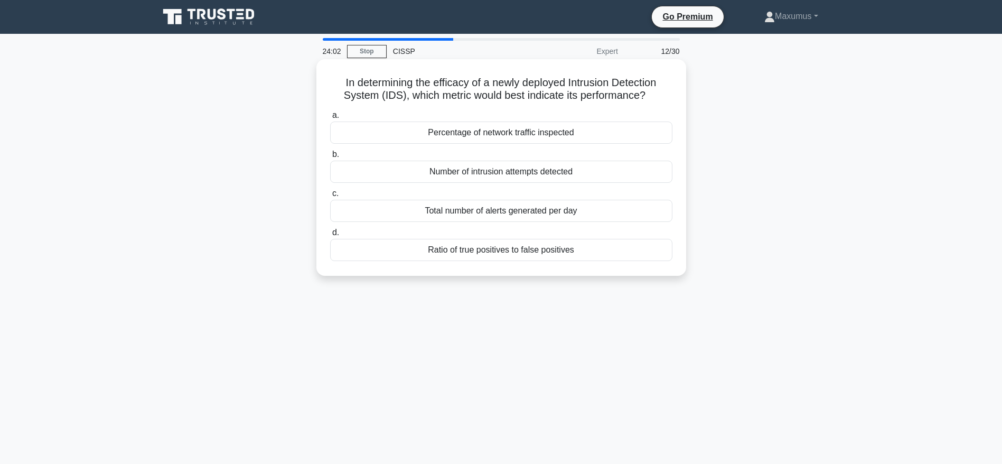
click at [477, 254] on div "Ratio of true positives to false positives" at bounding box center [501, 250] width 342 height 22
click at [330, 236] on input "d. Ratio of true positives to false positives" at bounding box center [330, 232] width 0 height 7
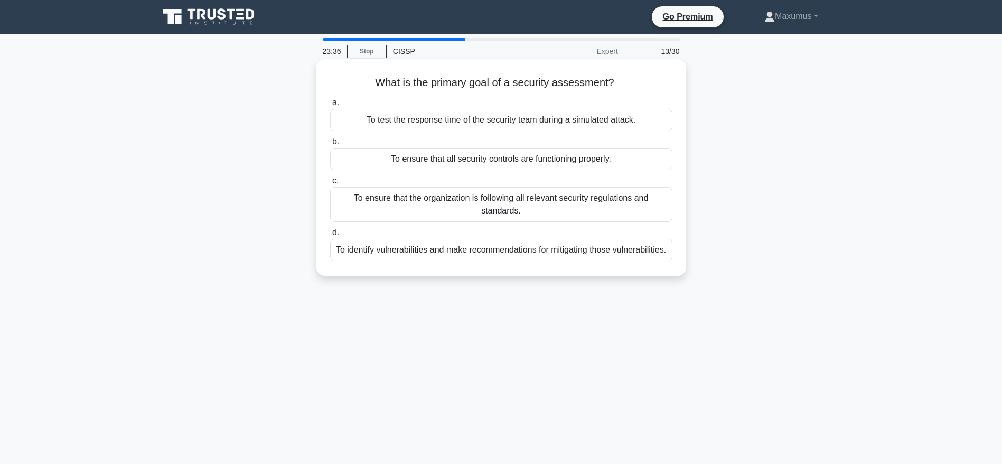
click at [514, 211] on div "To ensure that the organization is following all relevant security regulations …" at bounding box center [501, 204] width 342 height 35
click at [330, 184] on input "c. To ensure that the organization is following all relevant security regulatio…" at bounding box center [330, 181] width 0 height 7
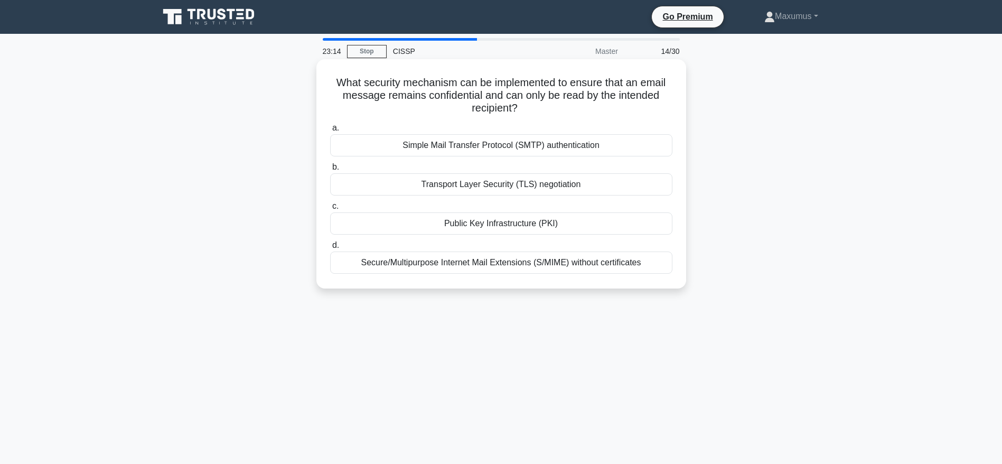
click at [532, 213] on div "Public Key Infrastructure (PKI)" at bounding box center [501, 223] width 342 height 22
click at [330, 210] on input "c. Public Key Infrastructure (PKI)" at bounding box center [330, 206] width 0 height 7
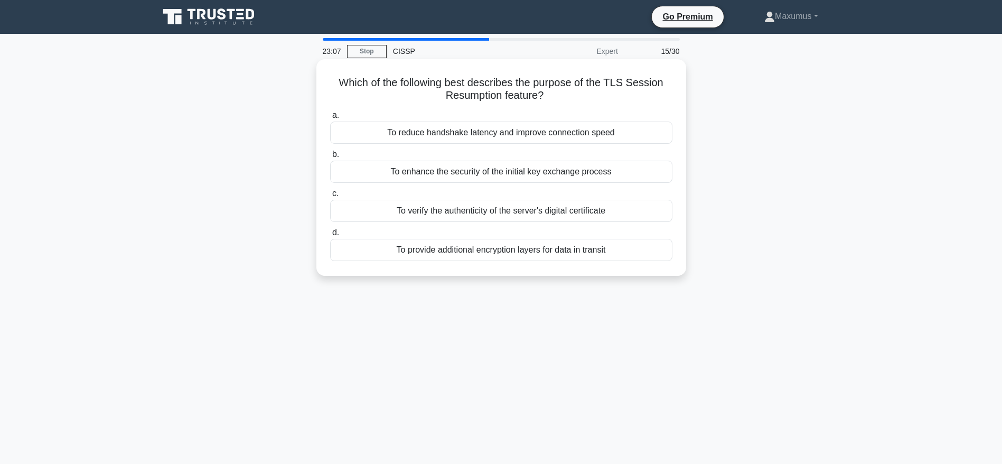
click at [492, 81] on h5 "Which of the following best describes the purpose of the TLS Session Resumption…" at bounding box center [501, 89] width 344 height 26
click at [478, 133] on div "To reduce handshake latency and improve connection speed" at bounding box center [501, 133] width 342 height 22
click at [330, 119] on input "a. To reduce handshake latency and improve connection speed" at bounding box center [330, 115] width 0 height 7
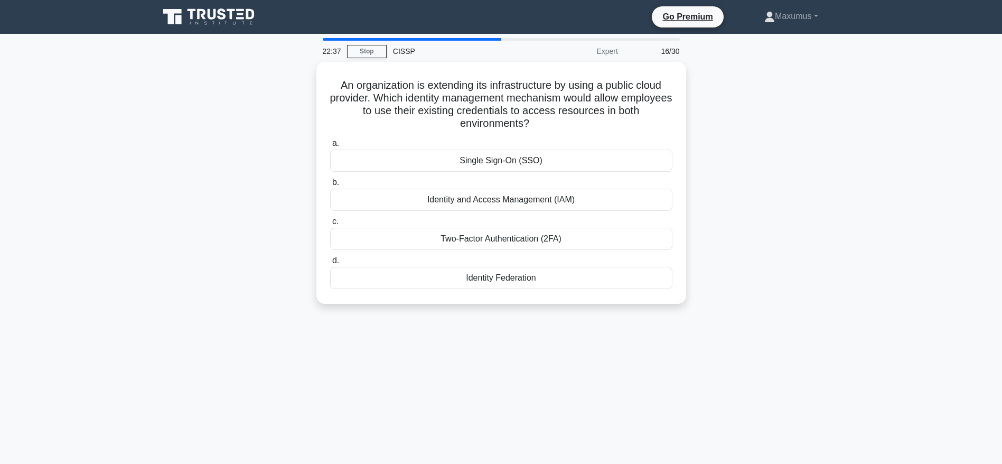
drag, startPoint x: 567, startPoint y: 298, endPoint x: 263, endPoint y: 63, distance: 384.1
click at [263, 63] on div "An organization is extending its infrastructure by using a public cloud provide…" at bounding box center [501, 189] width 697 height 255
copy div "An organization is extending its infrastructure by using a public cloud provide…"
click at [223, 105] on div "An organization is extending its infrastructure by using a public cloud provide…" at bounding box center [501, 189] width 697 height 255
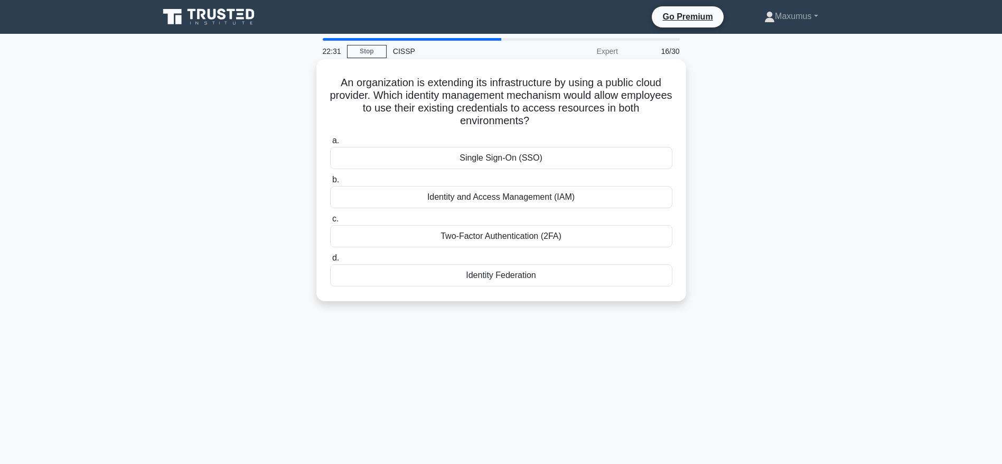
click at [477, 272] on div "Identity Federation" at bounding box center [501, 275] width 342 height 22
click at [330, 262] on input "d. Identity Federation" at bounding box center [330, 258] width 0 height 7
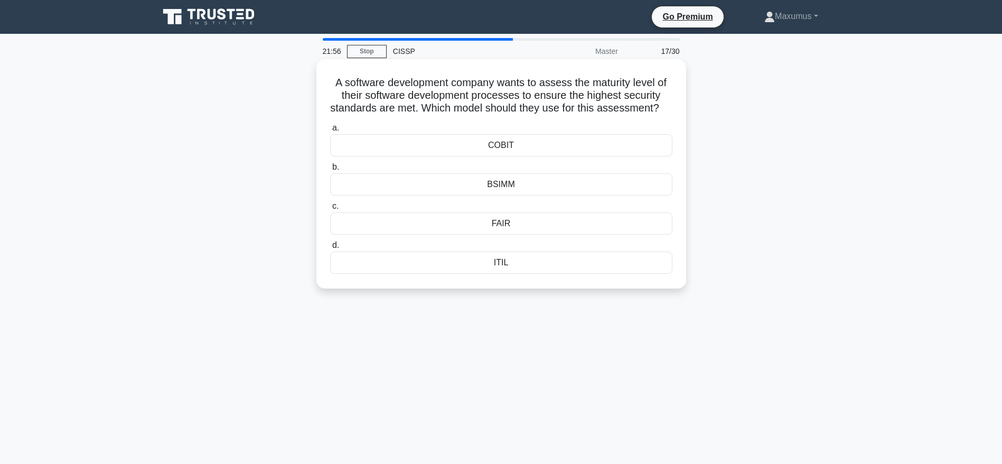
click at [559, 195] on div "BSIMM" at bounding box center [501, 184] width 342 height 22
click at [330, 171] on input "b. BSIMM" at bounding box center [330, 167] width 0 height 7
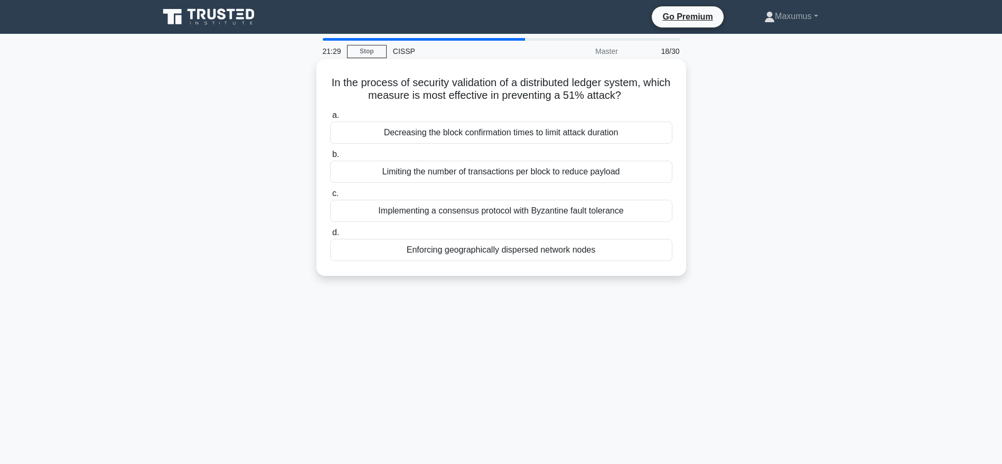
click at [480, 94] on h5 "In the process of security validation of a distributed ledger system, which mea…" at bounding box center [501, 89] width 344 height 26
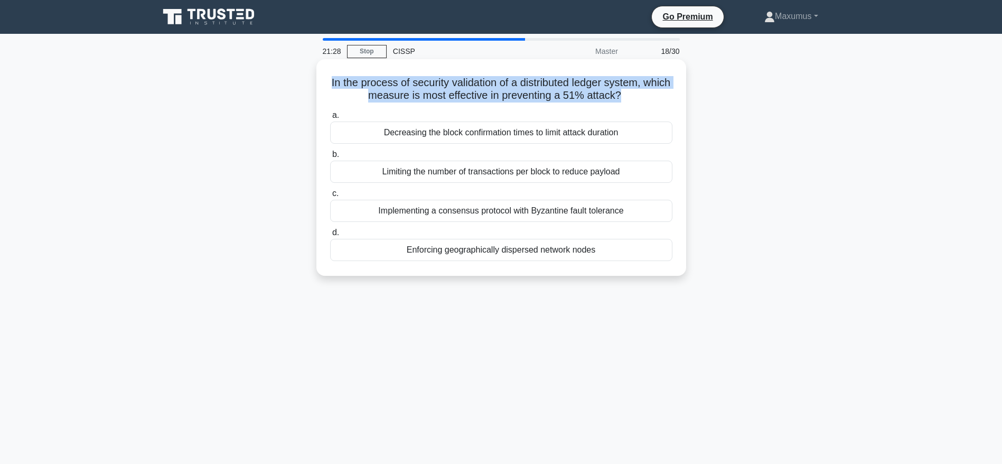
click at [480, 94] on h5 "In the process of security validation of a distributed ledger system, which mea…" at bounding box center [501, 89] width 344 height 26
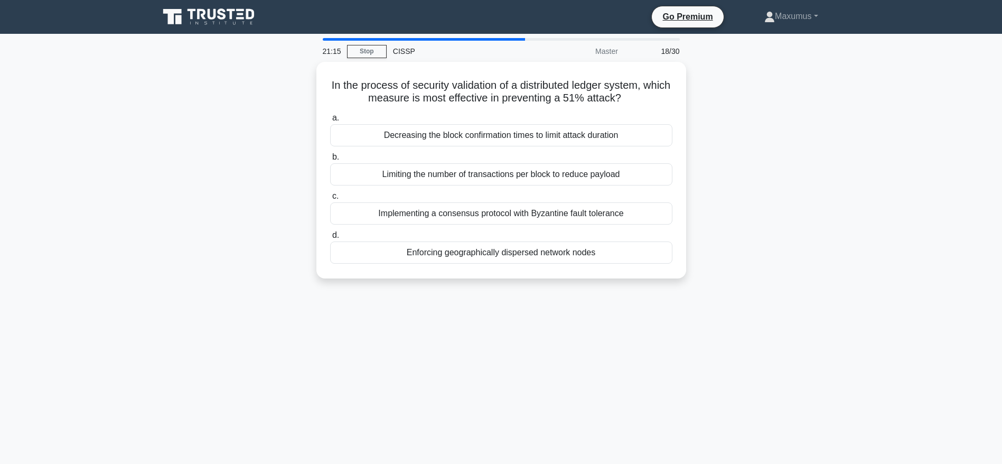
click at [281, 164] on div "In the process of security validation of a distributed ledger system, which mea…" at bounding box center [501, 176] width 697 height 229
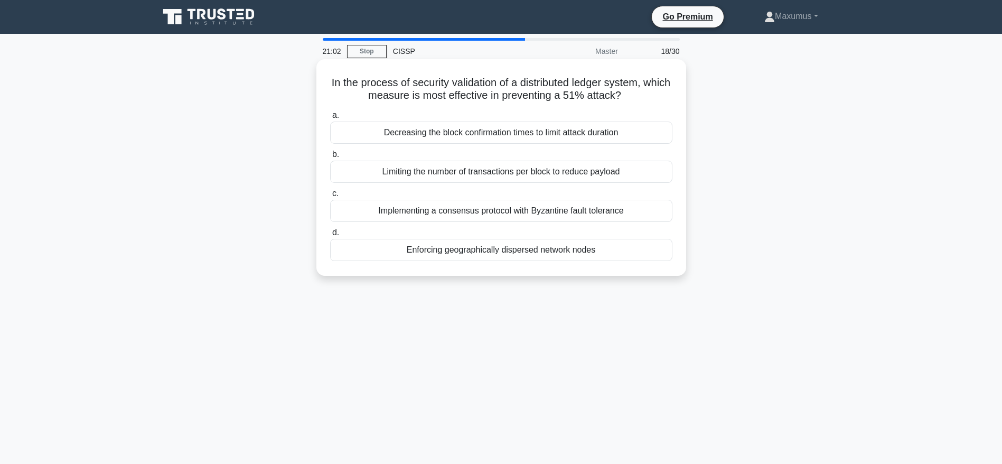
click at [566, 212] on div "Implementing a consensus protocol with Byzantine fault tolerance" at bounding box center [501, 211] width 342 height 22
click at [330, 197] on input "c. Implementing a consensus protocol with Byzantine fault tolerance" at bounding box center [330, 193] width 0 height 7
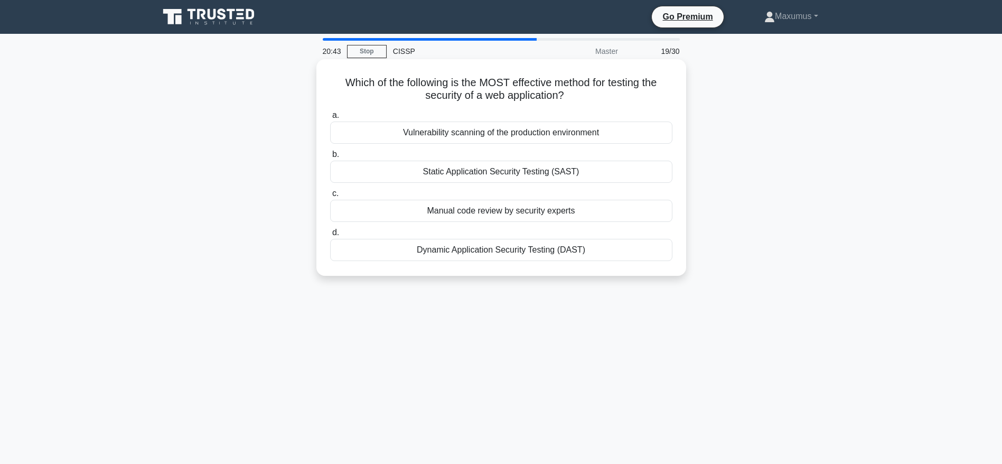
click at [429, 250] on div "Dynamic Application Security Testing (DAST)" at bounding box center [501, 250] width 342 height 22
click at [330, 236] on input "d. Dynamic Application Security Testing (DAST)" at bounding box center [330, 232] width 0 height 7
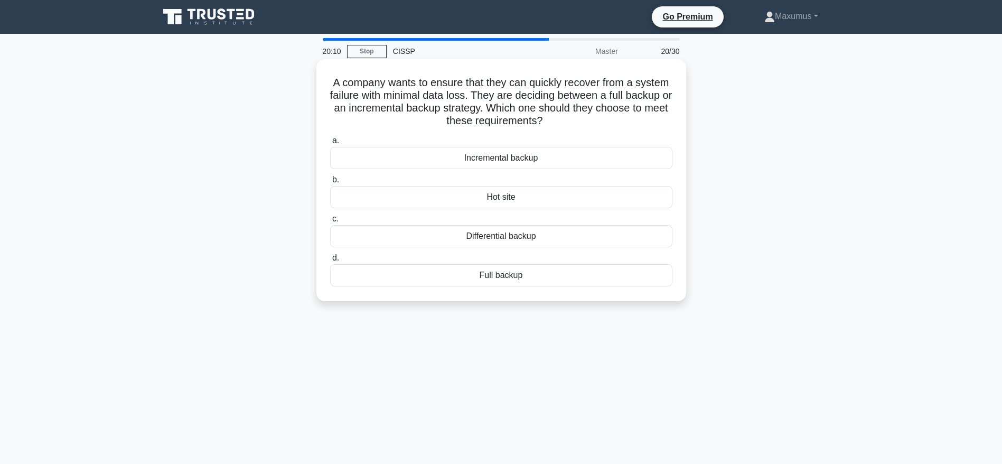
click at [552, 277] on div "Full backup" at bounding box center [501, 275] width 342 height 22
click at [330, 262] on input "d. Full backup" at bounding box center [330, 258] width 0 height 7
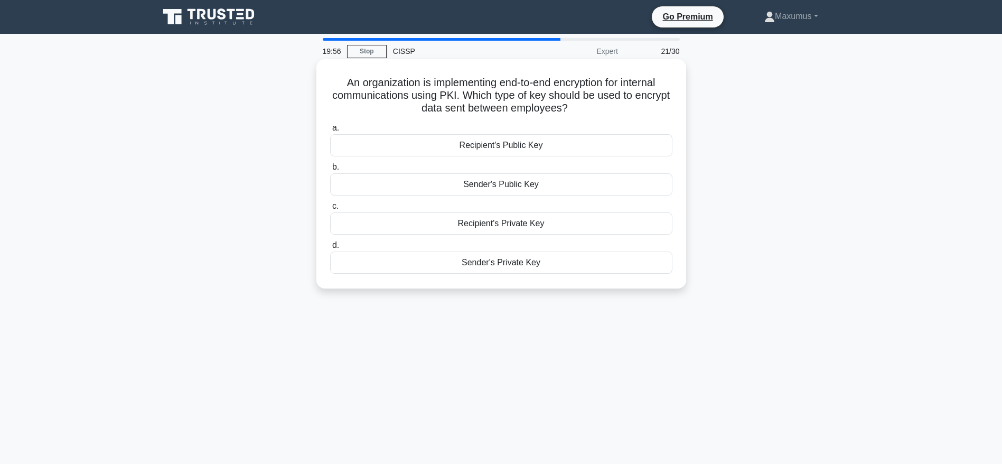
click at [427, 101] on h5 "An organization is implementing end-to-end encryption for internal communicatio…" at bounding box center [501, 95] width 344 height 39
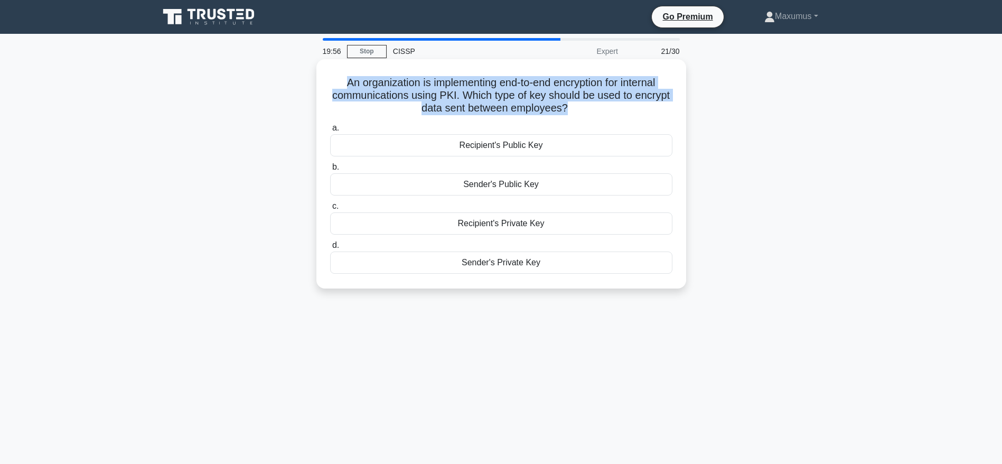
click at [427, 101] on h5 "An organization is implementing end-to-end encryption for internal communicatio…" at bounding box center [501, 95] width 344 height 39
copy div "An organization is implementing end-to-end encryption for internal communicatio…"
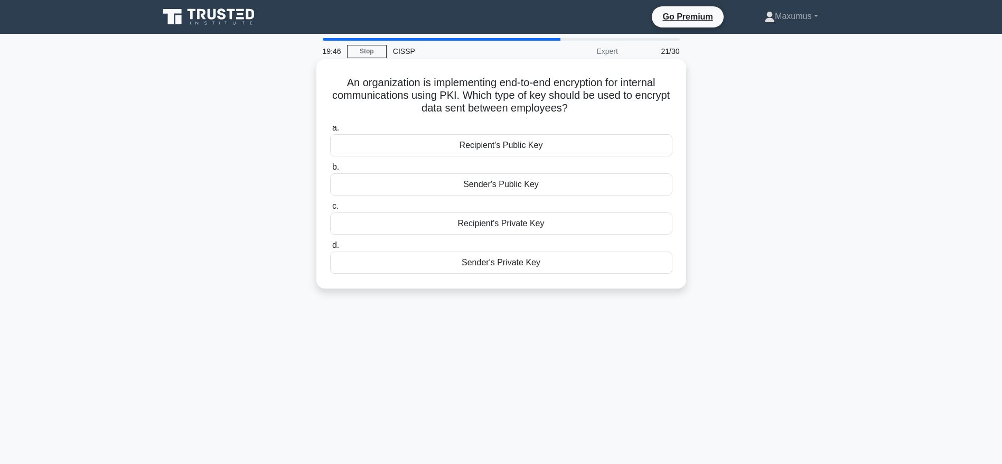
click at [525, 120] on div "a. Recipient's Public Key b. Sender's Public Key c." at bounding box center [501, 197] width 355 height 156
click at [506, 141] on div "Recipient's Public Key" at bounding box center [501, 145] width 342 height 22
click at [330, 132] on input "a. Recipient's Public Key" at bounding box center [330, 128] width 0 height 7
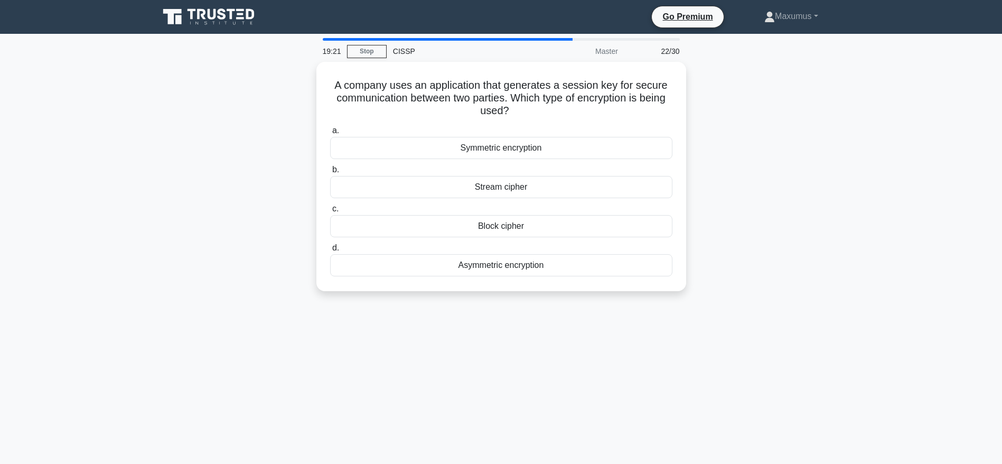
click at [257, 130] on div "A company uses an application that generates a session key for secure communica…" at bounding box center [501, 183] width 697 height 242
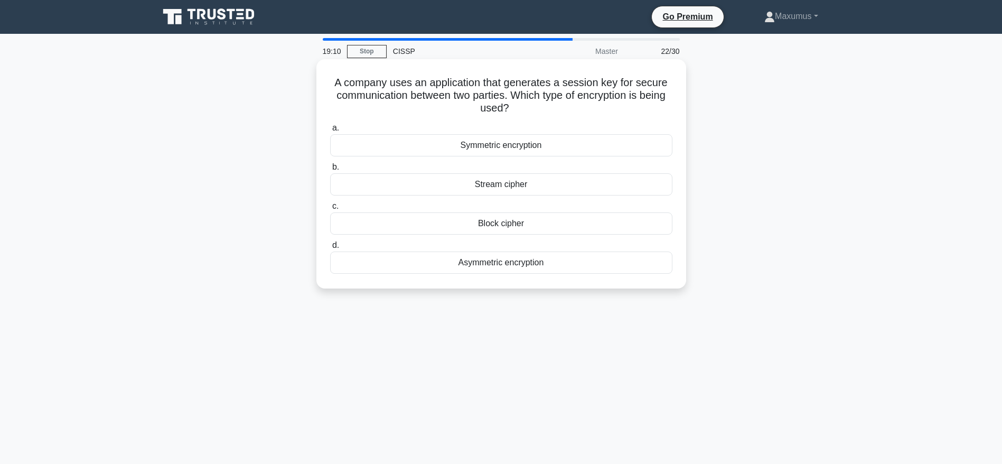
click at [527, 143] on div "Symmetric encryption" at bounding box center [501, 145] width 342 height 22
click at [330, 132] on input "a. Symmetric encryption" at bounding box center [330, 128] width 0 height 7
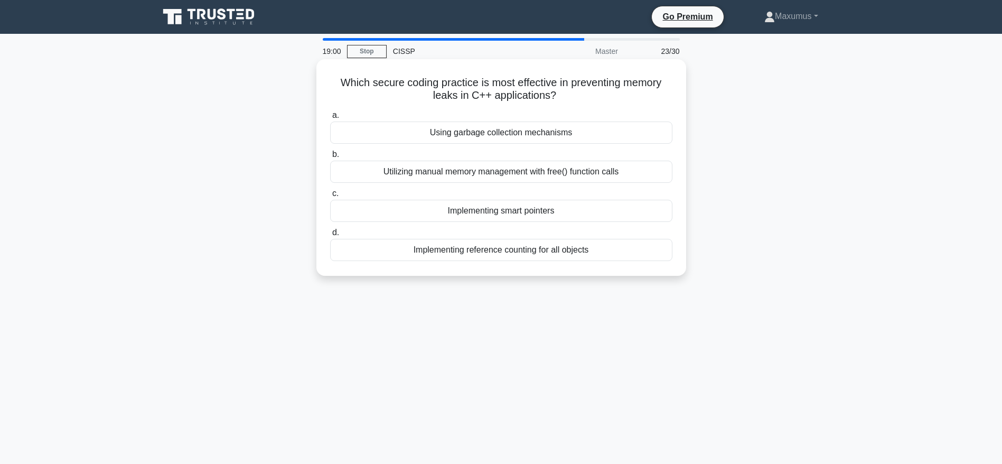
click at [469, 214] on div "Implementing smart pointers" at bounding box center [501, 211] width 342 height 22
click at [330, 197] on input "c. Implementing smart pointers" at bounding box center [330, 193] width 0 height 7
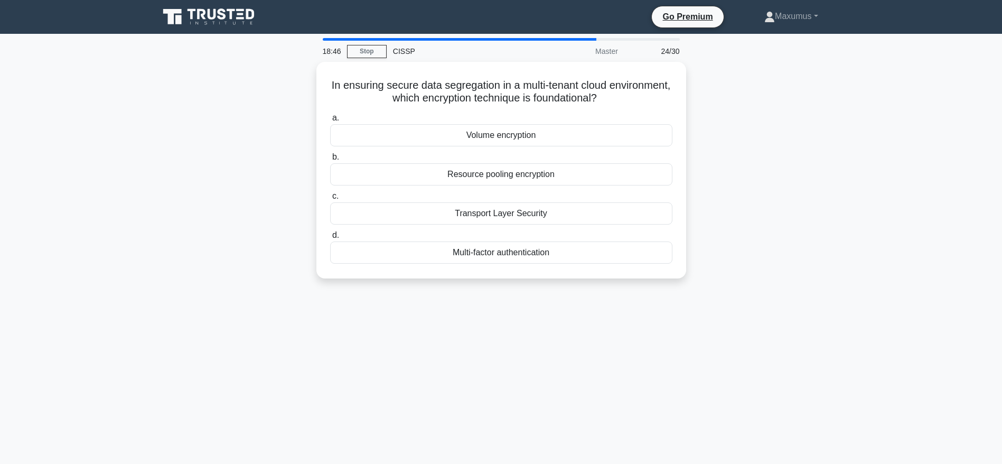
drag, startPoint x: 619, startPoint y: 265, endPoint x: 297, endPoint y: 81, distance: 370.6
click at [297, 81] on div "In ensuring secure data segregation in a multi-tenant cloud environment, which …" at bounding box center [501, 176] width 697 height 229
copy div "In ensuring secure data segregation in a multi-tenant cloud environment, which …"
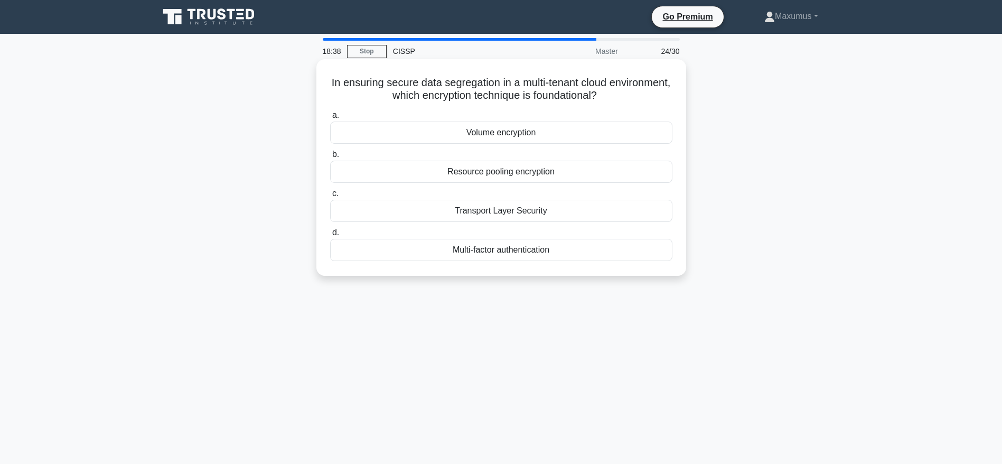
click at [490, 133] on div "Volume encryption" at bounding box center [501, 133] width 342 height 22
click at [330, 119] on input "a. Volume encryption" at bounding box center [330, 115] width 0 height 7
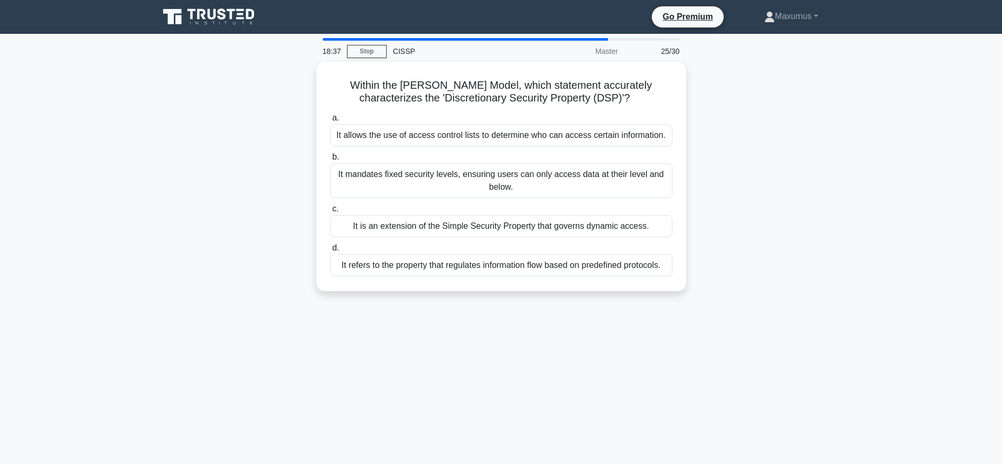
click at [277, 201] on div "Within the Bell-LaPadula Model, which statement accurately characterizes the 'D…" at bounding box center [501, 183] width 697 height 242
drag, startPoint x: 670, startPoint y: 277, endPoint x: 285, endPoint y: 89, distance: 428.8
click at [285, 89] on div "Within the Bell-LaPadula Model, which statement accurately characterizes the 'D…" at bounding box center [501, 183] width 697 height 242
copy div "Within the Bell-LaPadula Model, which statement accurately characterizes the 'D…"
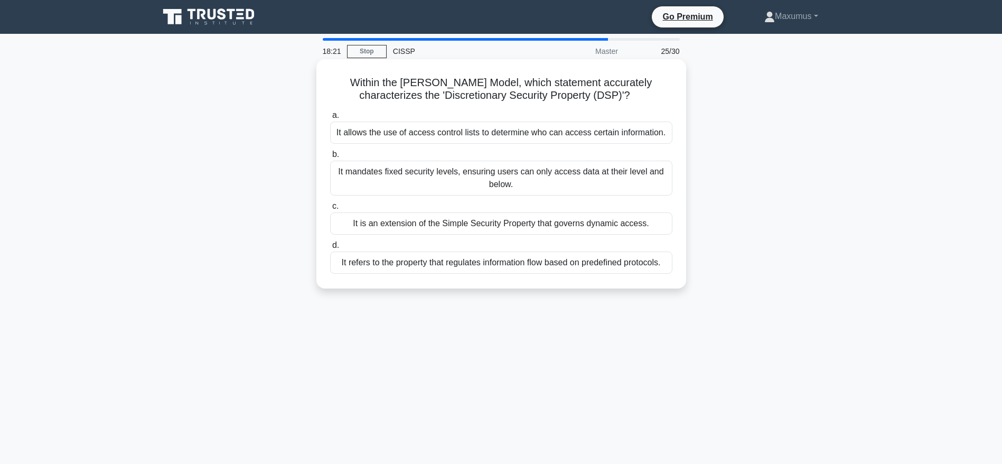
click at [498, 126] on div "It allows the use of access control lists to determine who can access certain i…" at bounding box center [501, 133] width 342 height 22
click at [330, 119] on input "a. It allows the use of access control lists to determine who can access certai…" at bounding box center [330, 115] width 0 height 7
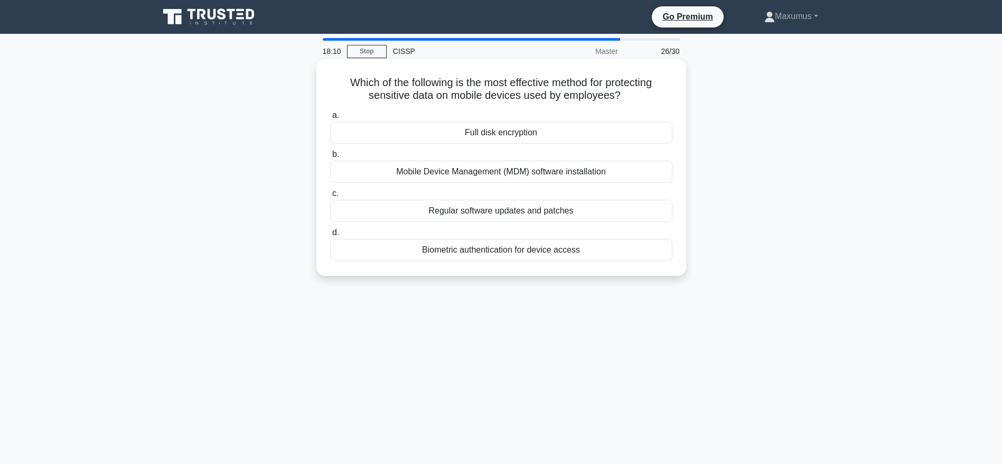
click at [551, 172] on div "Mobile Device Management (MDM) software installation" at bounding box center [501, 172] width 342 height 22
click at [330, 158] on input "b. Mobile Device Management (MDM) software installation" at bounding box center [330, 154] width 0 height 7
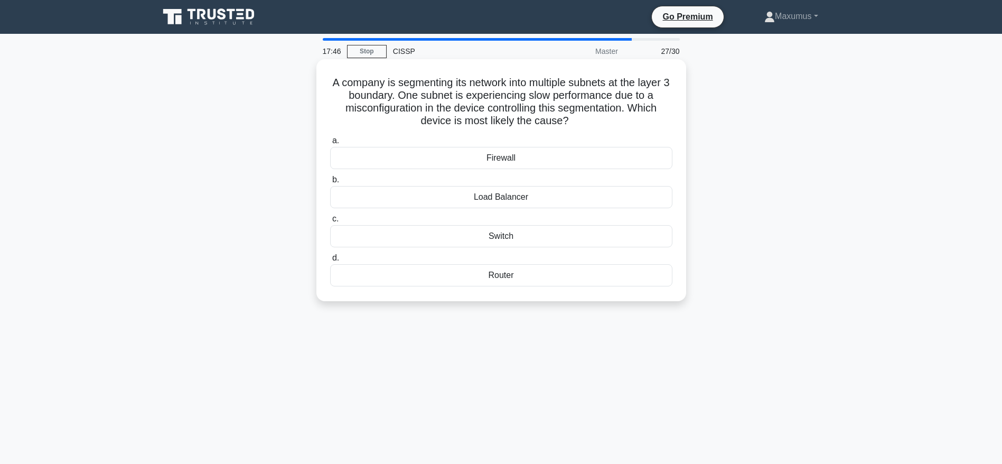
click at [547, 280] on div "Router" at bounding box center [501, 275] width 342 height 22
click at [330, 262] on input "d. Router" at bounding box center [330, 258] width 0 height 7
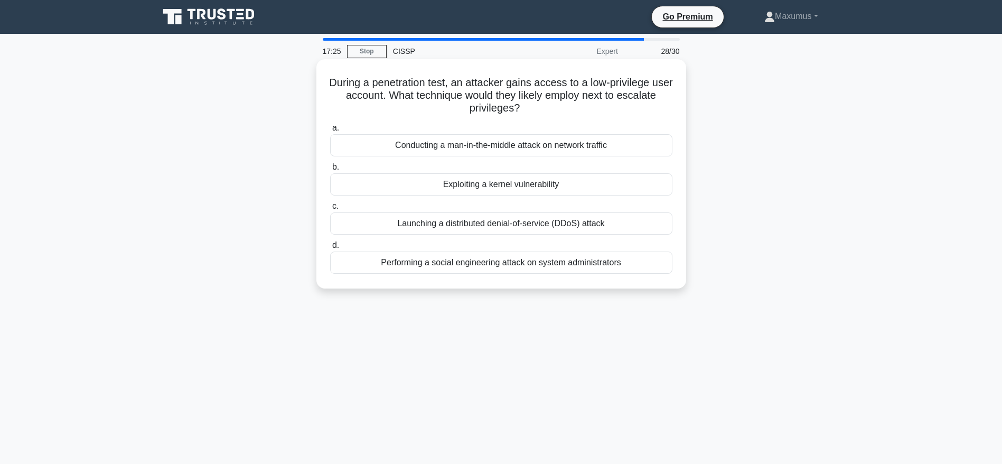
click at [532, 186] on div "Exploiting a kernel vulnerability" at bounding box center [501, 184] width 342 height 22
click at [330, 171] on input "b. Exploiting a kernel vulnerability" at bounding box center [330, 167] width 0 height 7
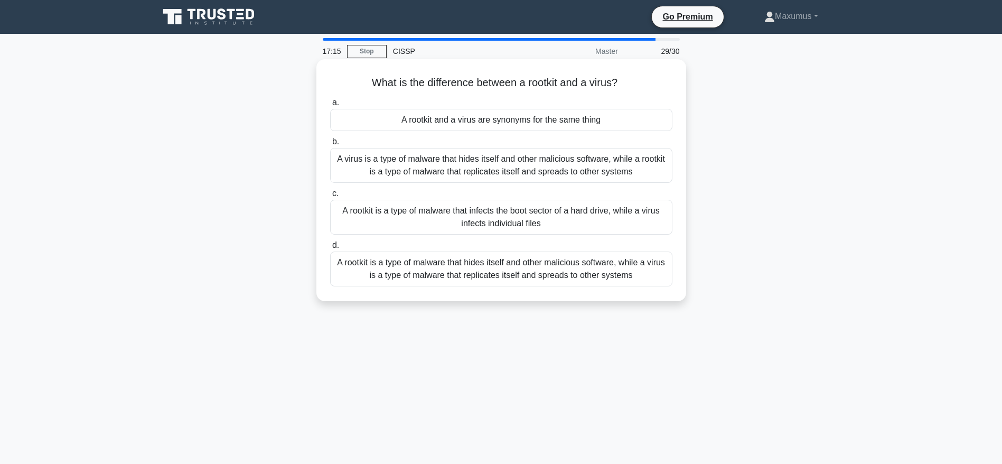
click at [414, 268] on div "A rootkit is a type of malware that hides itself and other malicious software, …" at bounding box center [501, 268] width 342 height 35
click at [330, 249] on input "d. A rootkit is a type of malware that hides itself and other malicious softwar…" at bounding box center [330, 245] width 0 height 7
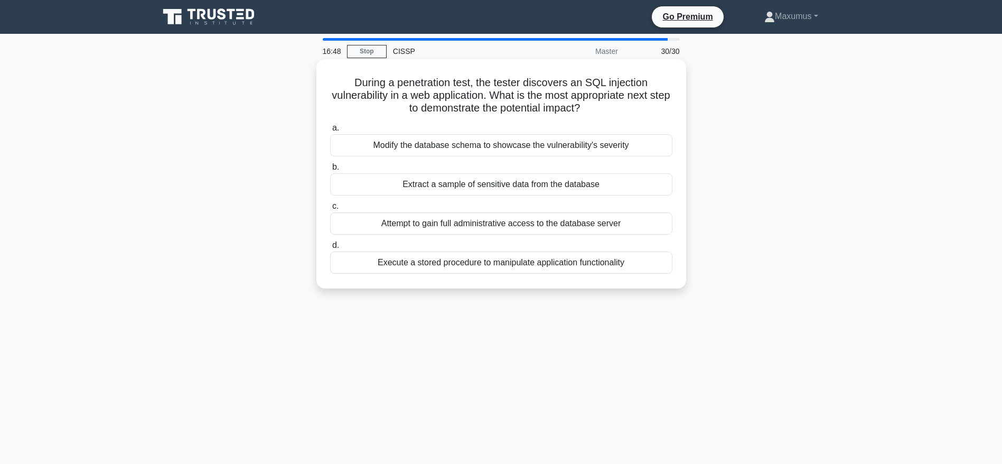
click at [481, 184] on div "Extract a sample of sensitive data from the database" at bounding box center [501, 184] width 342 height 22
click at [330, 171] on input "b. Extract a sample of sensitive data from the database" at bounding box center [330, 167] width 0 height 7
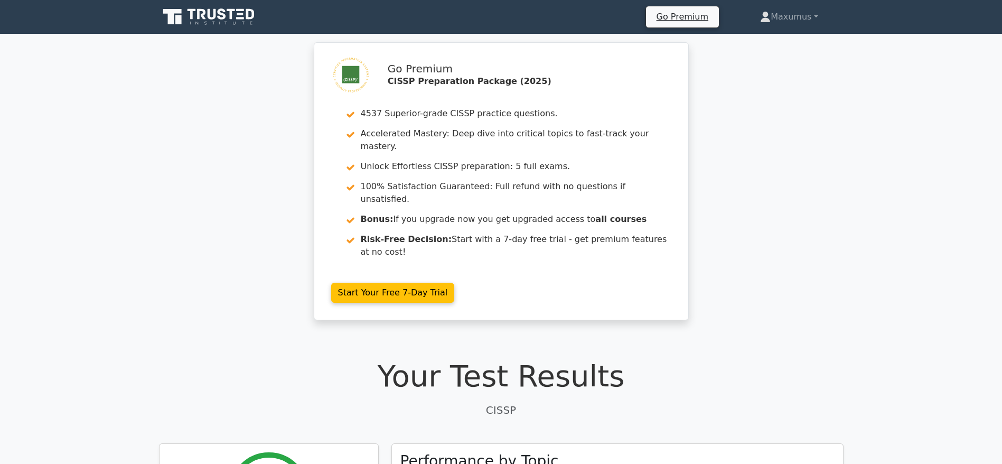
click at [226, 13] on icon at bounding box center [209, 17] width 101 height 20
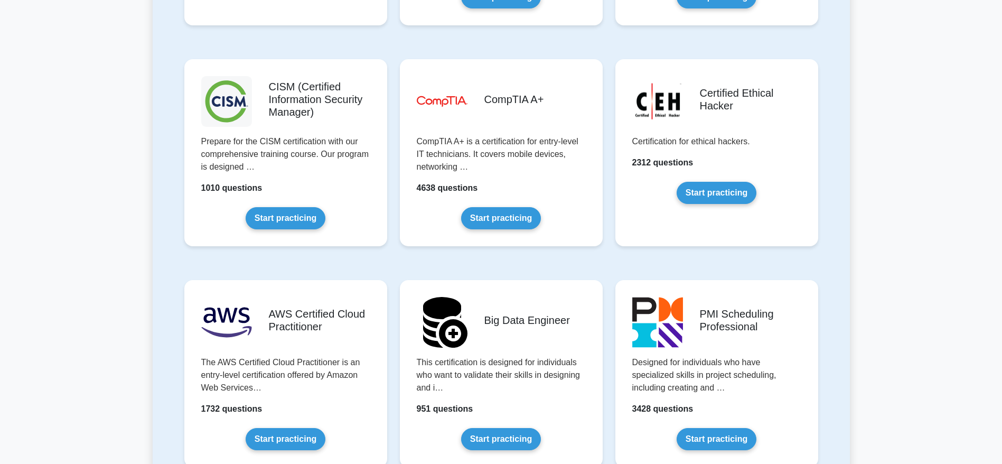
scroll to position [1521, 0]
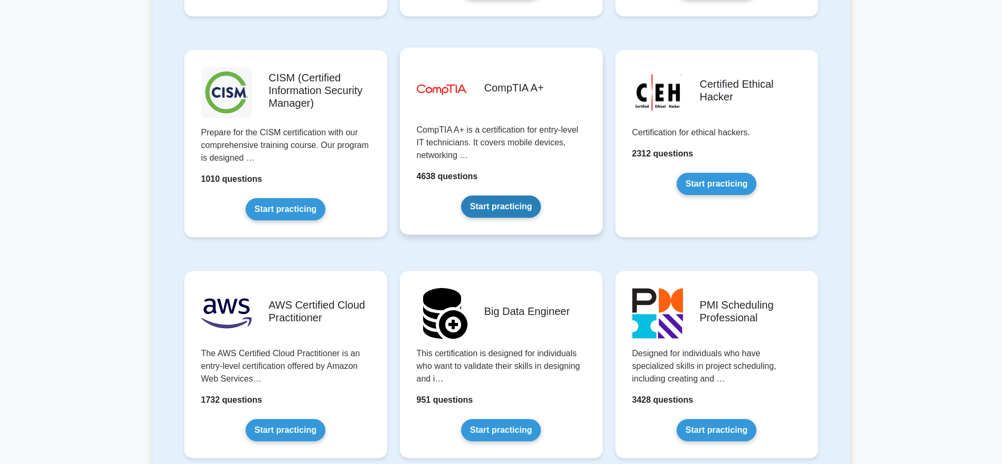
click at [464, 195] on link "Start practicing" at bounding box center [501, 206] width 80 height 22
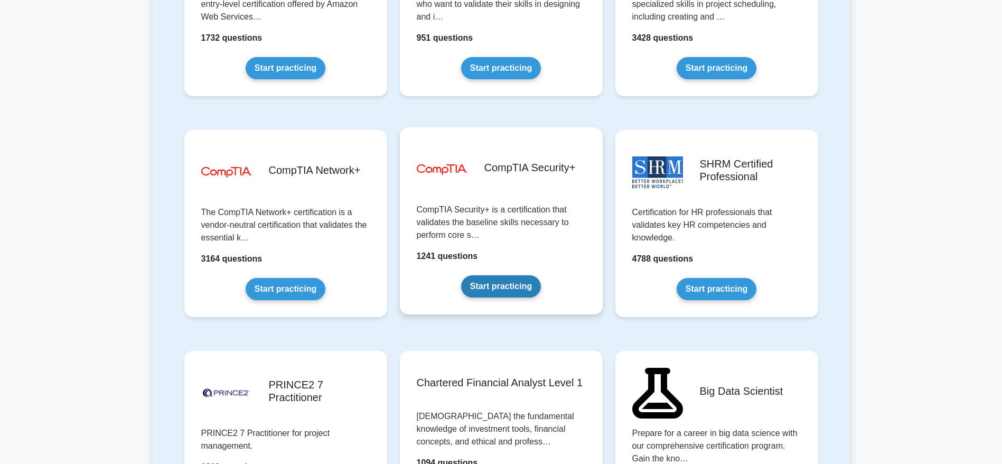
scroll to position [1883, 0]
click at [509, 290] on link "Start practicing" at bounding box center [501, 286] width 80 height 22
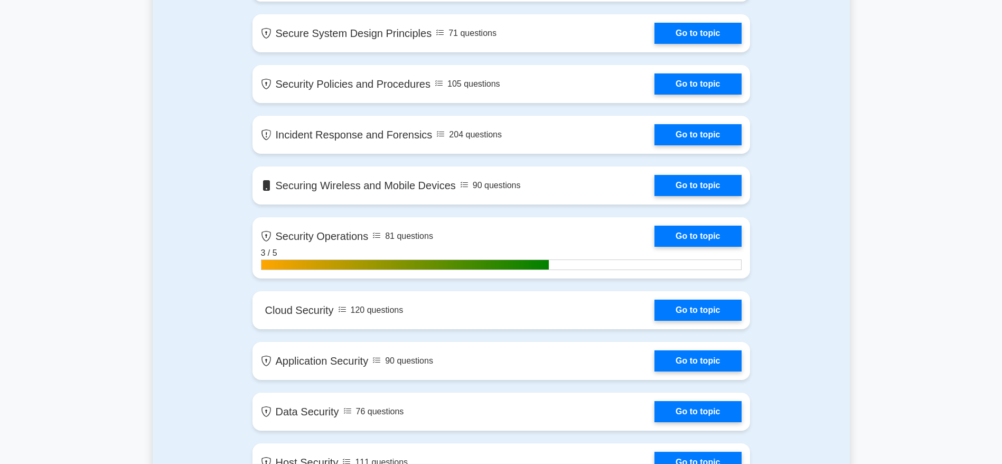
scroll to position [1086, 0]
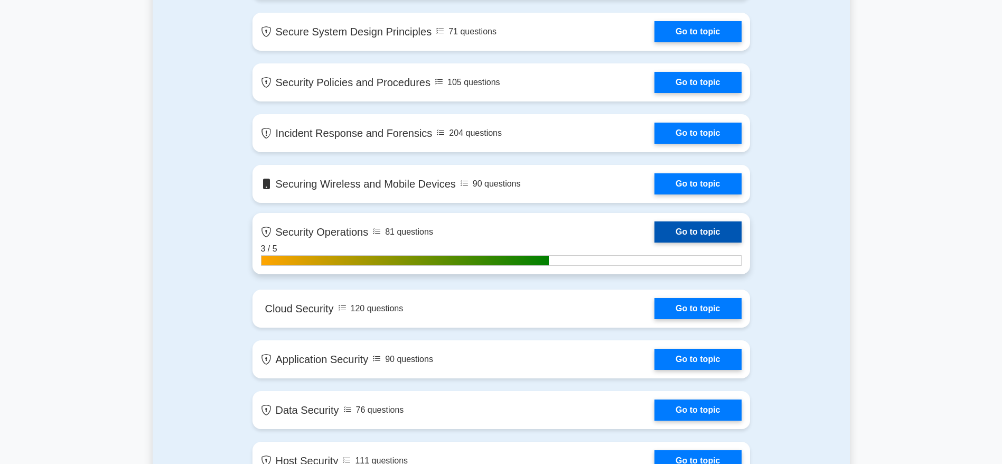
click at [655, 223] on link "Go to topic" at bounding box center [698, 231] width 87 height 21
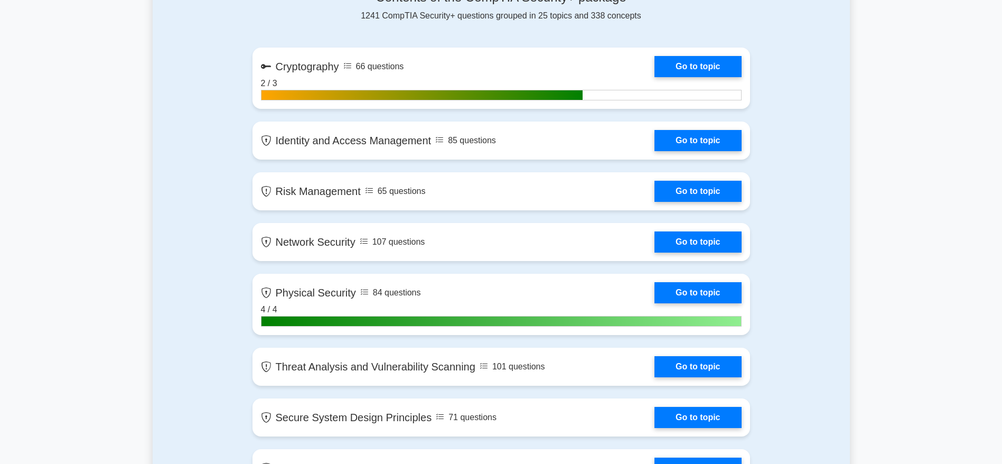
scroll to position [704, 0]
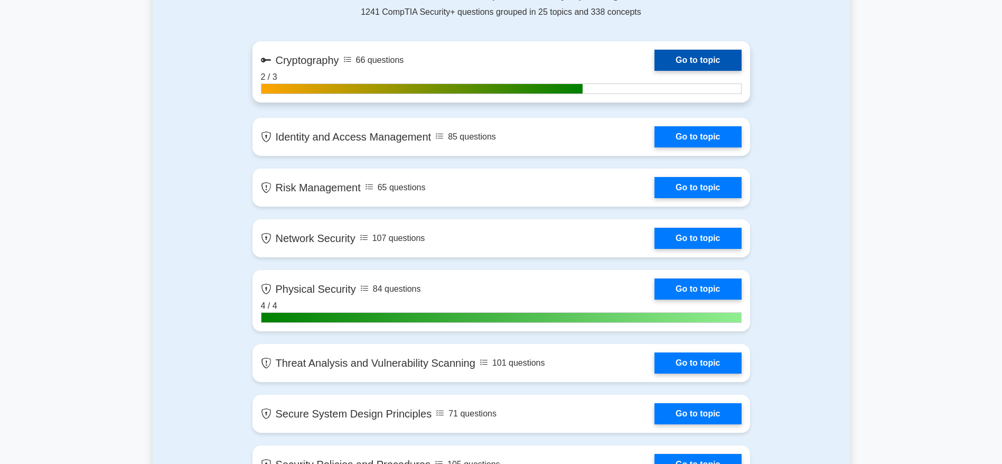
click at [661, 63] on link "Go to topic" at bounding box center [698, 60] width 87 height 21
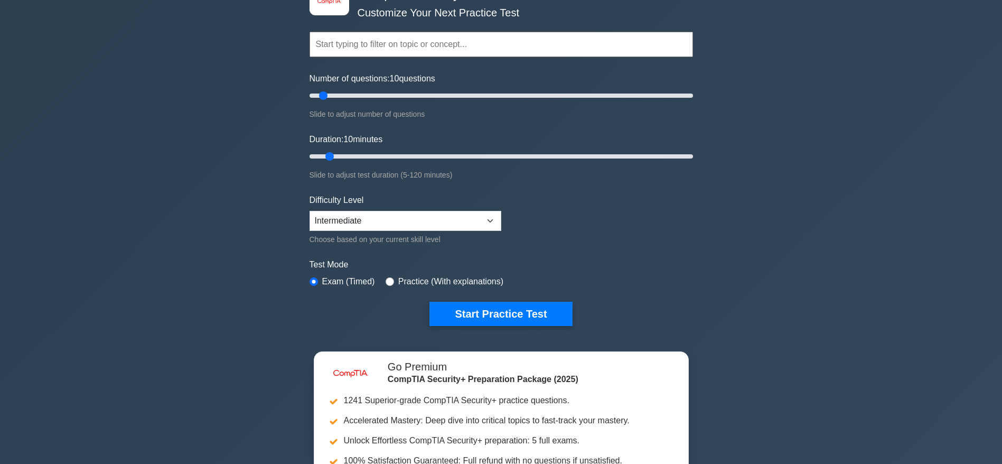
scroll to position [0, 0]
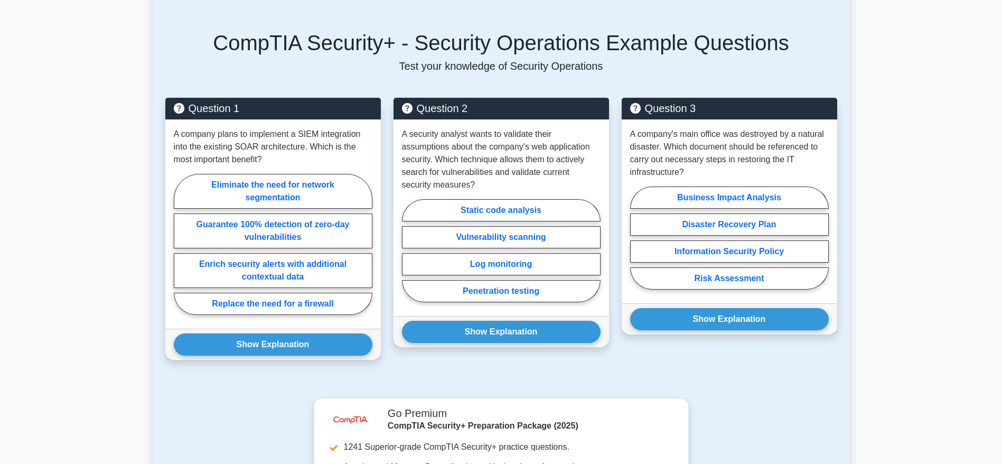
scroll to position [701, 0]
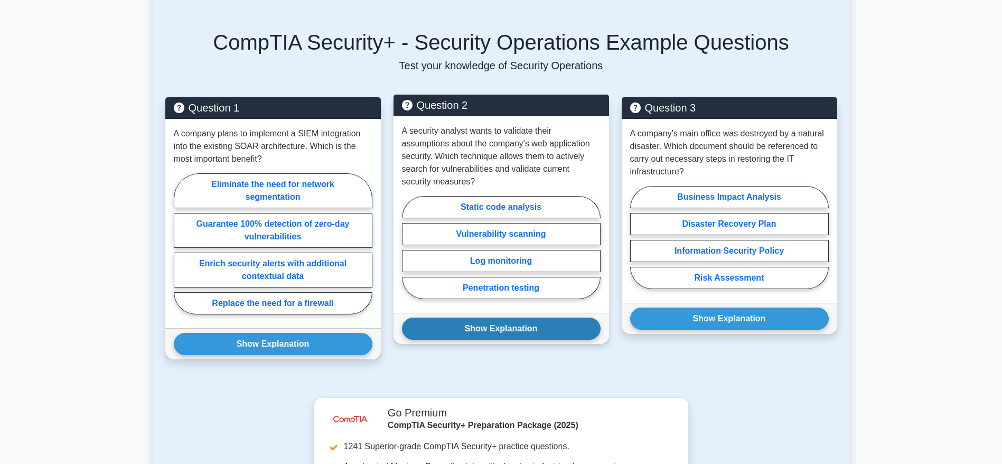
click at [497, 324] on button "Show Explanation" at bounding box center [501, 329] width 199 height 22
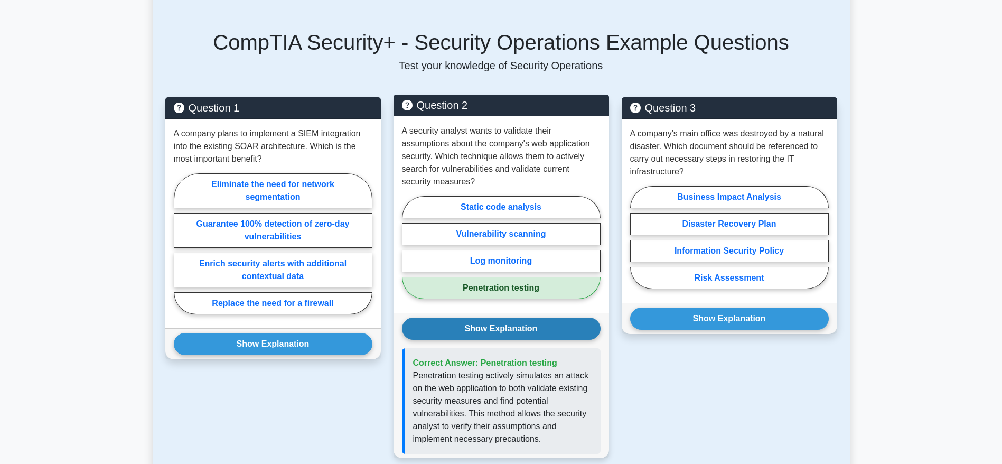
click at [497, 324] on button "Show Explanation" at bounding box center [501, 329] width 199 height 22
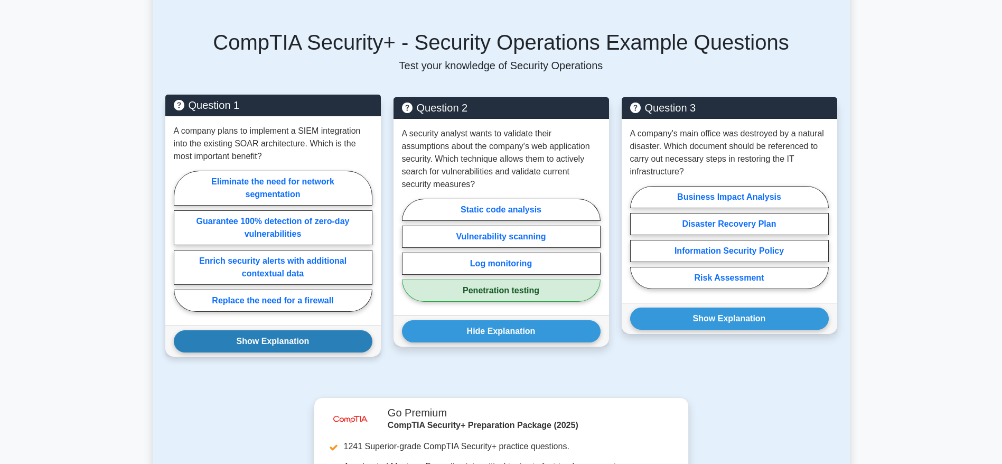
click at [324, 330] on button "Show Explanation" at bounding box center [273, 341] width 199 height 22
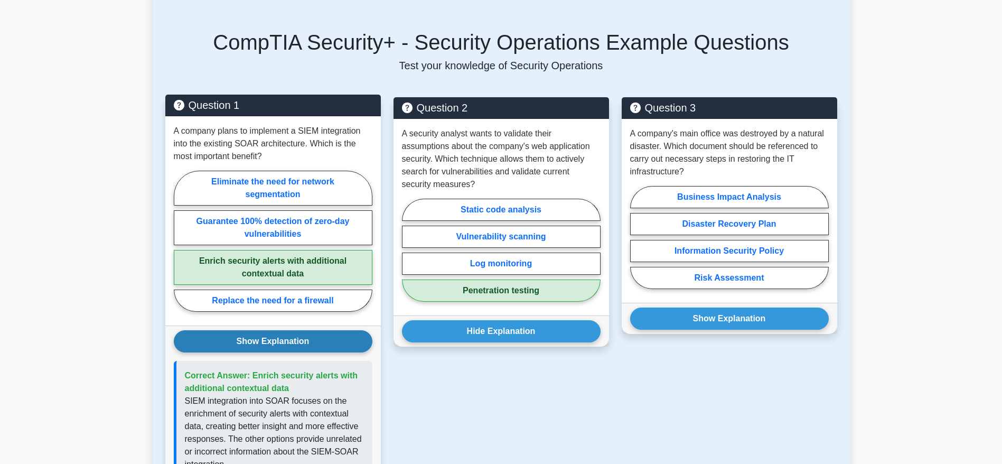
click at [324, 330] on button "Show Explanation" at bounding box center [273, 341] width 199 height 22
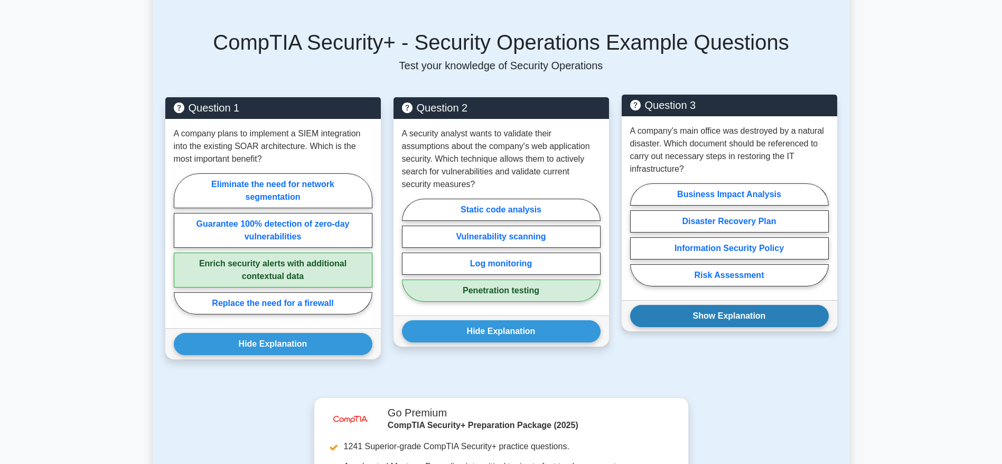
click at [711, 305] on button "Show Explanation" at bounding box center [729, 316] width 199 height 22
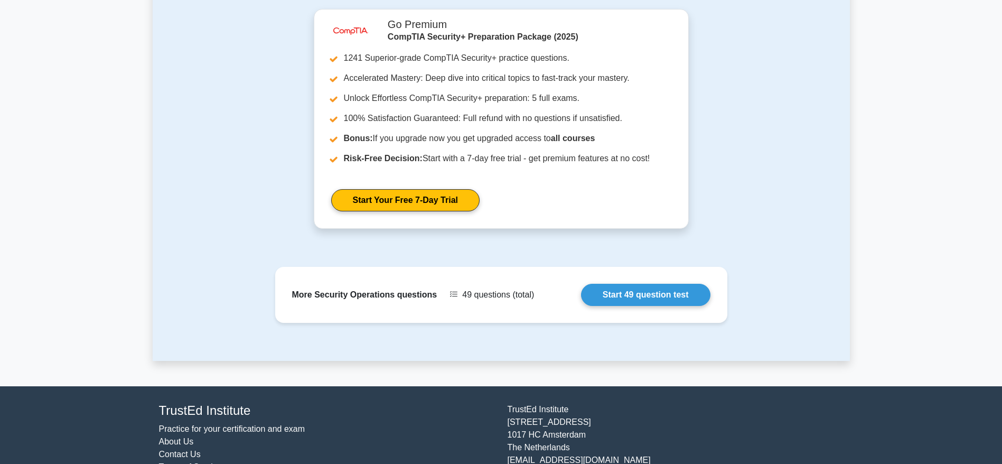
scroll to position [1179, 0]
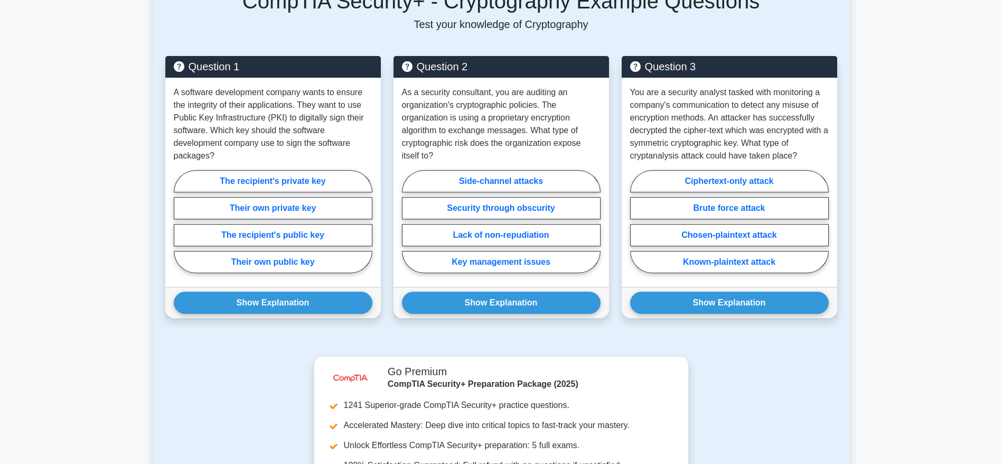
scroll to position [716, 0]
